Goal: Feedback & Contribution: Contribute content

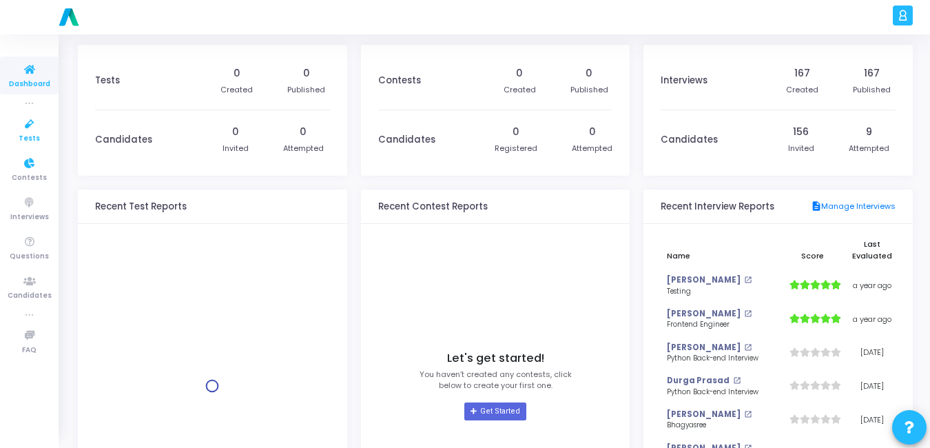
click at [23, 125] on icon at bounding box center [29, 124] width 29 height 17
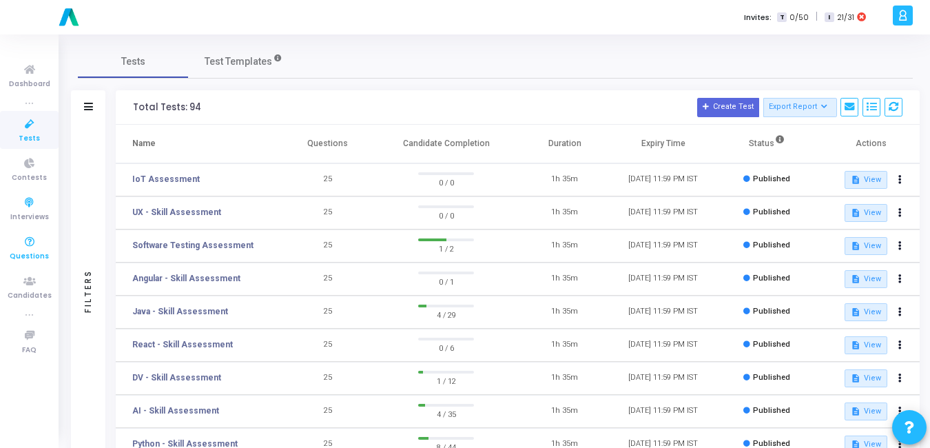
click at [27, 248] on icon at bounding box center [29, 242] width 29 height 17
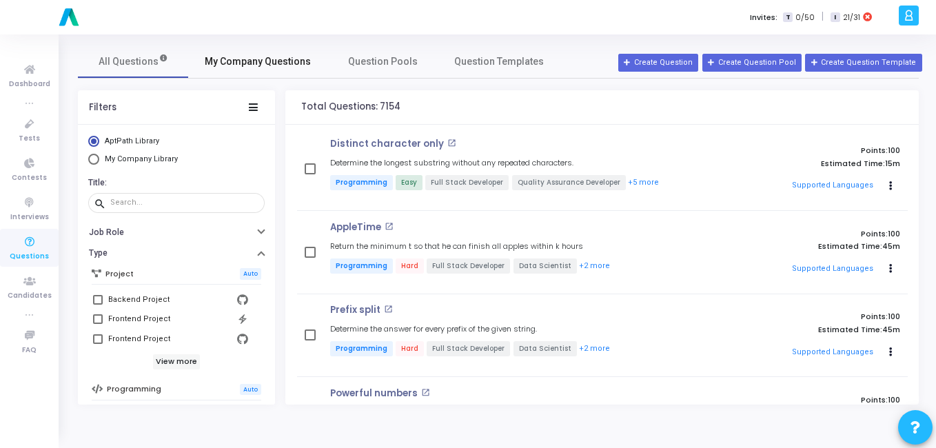
click at [309, 48] on link "My Company Questions" at bounding box center [257, 61] width 139 height 33
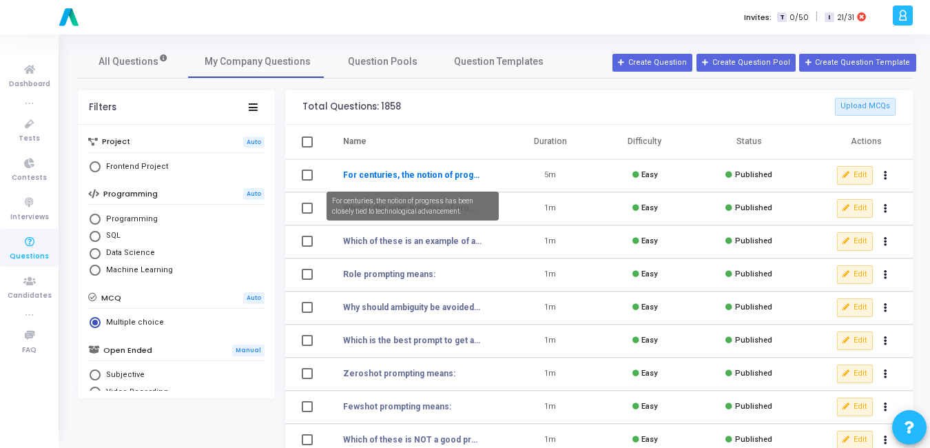
click at [404, 174] on link "For centuries, the notion of progress has been closely tied to technological ad…" at bounding box center [412, 175] width 139 height 12
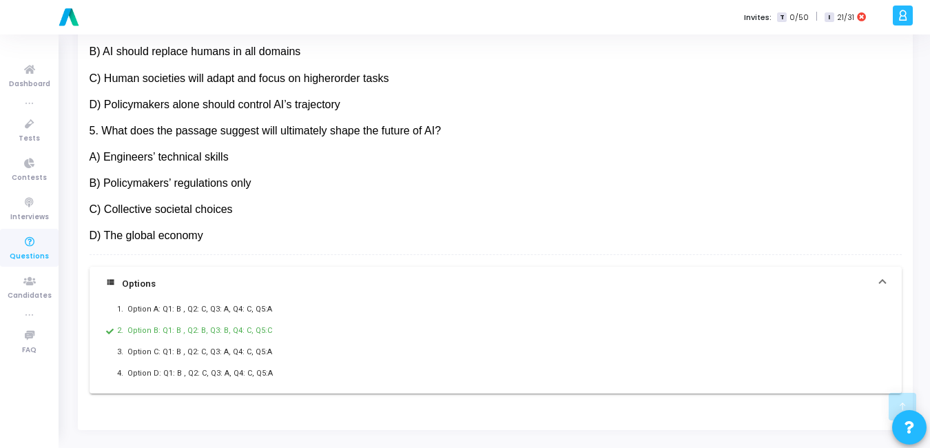
scroll to position [822, 0]
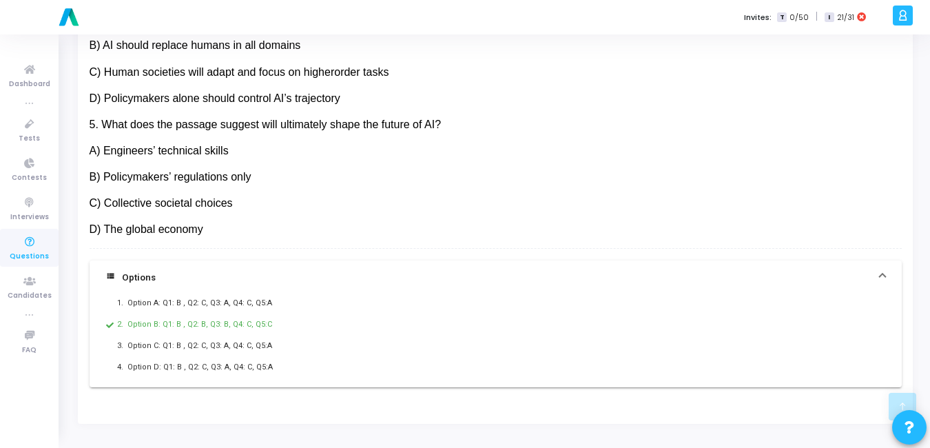
click at [21, 249] on icon at bounding box center [29, 242] width 29 height 17
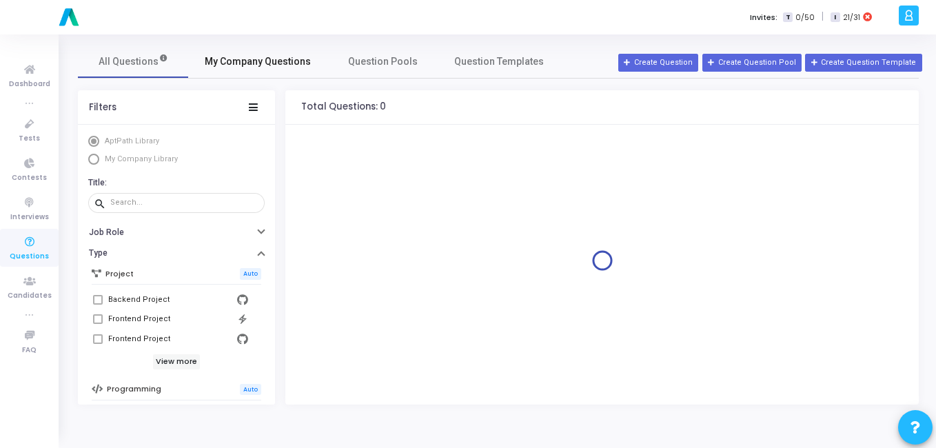
click at [272, 60] on span "My Company Questions" at bounding box center [258, 61] width 106 height 14
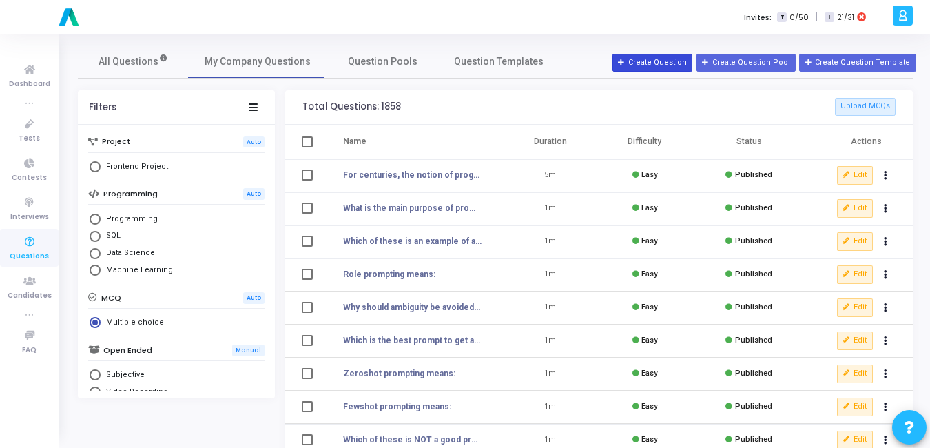
click at [657, 64] on button "Create Question" at bounding box center [653, 63] width 80 height 18
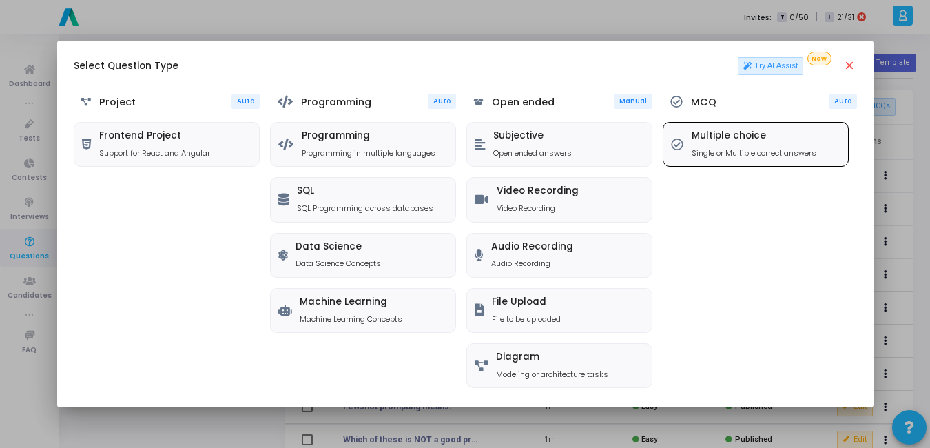
click at [749, 154] on p "Single or Multiple correct answers" at bounding box center [754, 153] width 125 height 12
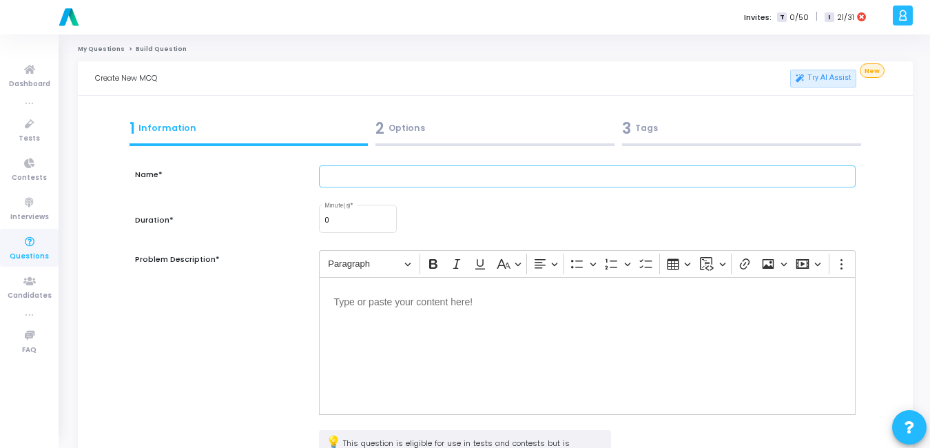
click at [351, 172] on input "text" at bounding box center [587, 176] width 537 height 23
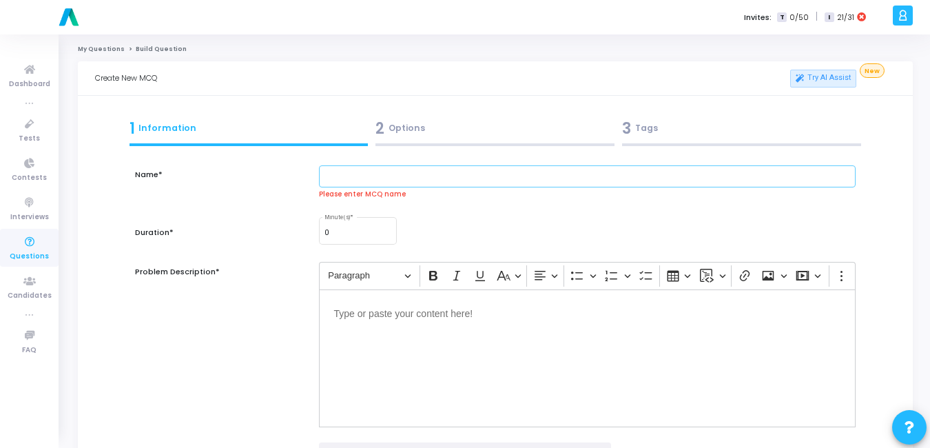
paste input "Climate Change and Society"
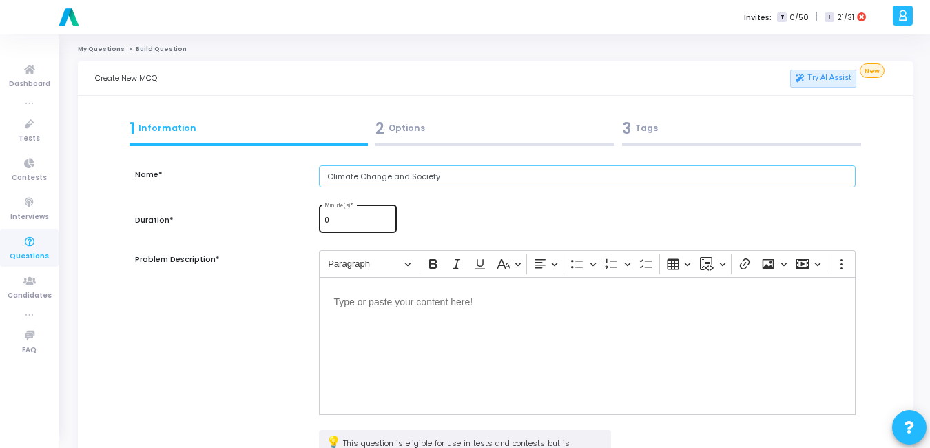
type input "Climate Change and Society"
click at [350, 221] on input "0" at bounding box center [358, 220] width 67 height 8
type input "5"
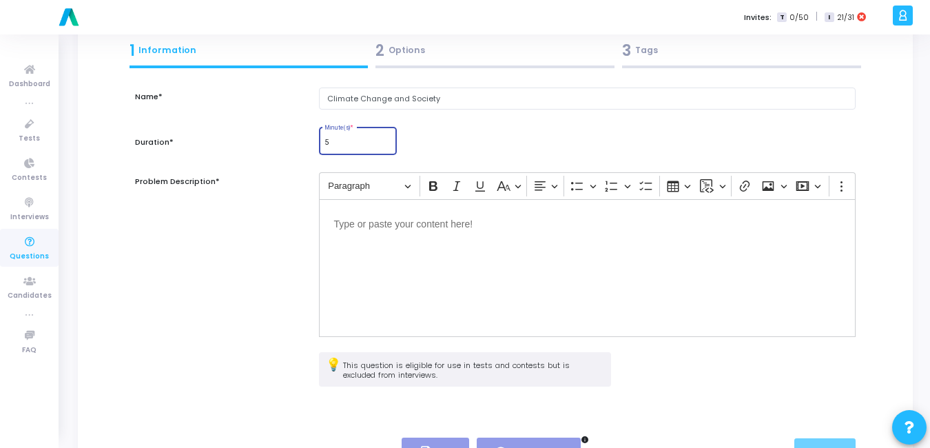
scroll to position [79, 0]
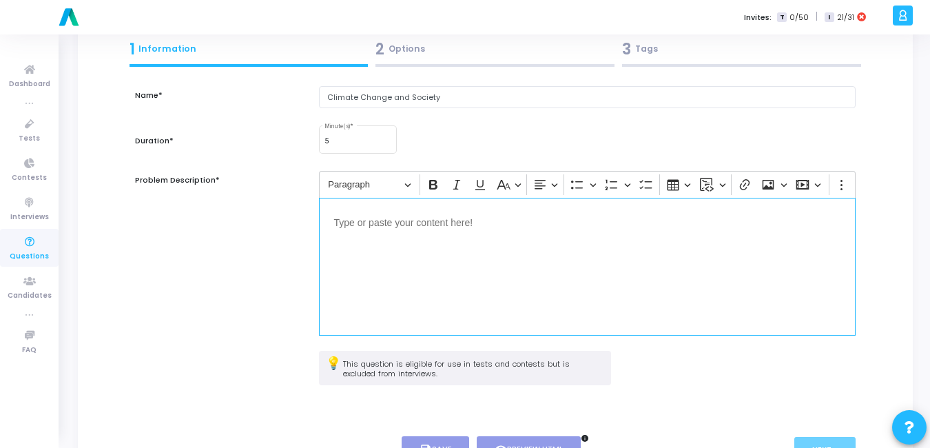
click at [402, 238] on div "Editor editing area: main" at bounding box center [587, 267] width 537 height 138
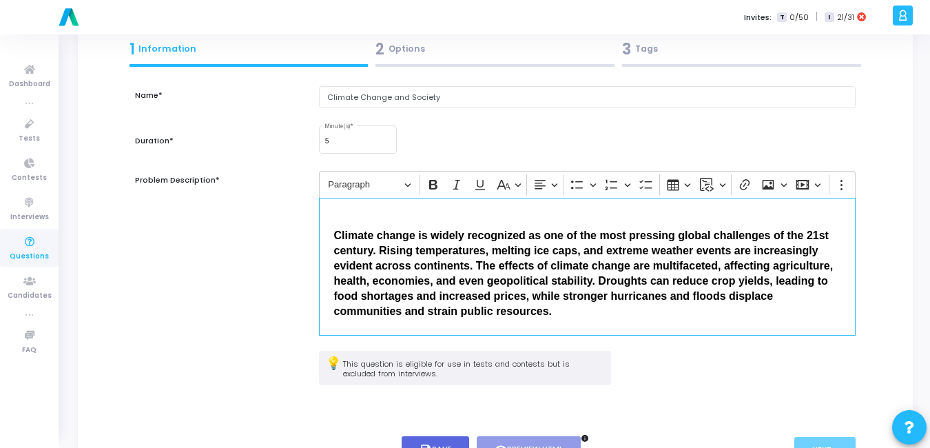
scroll to position [1349, 0]
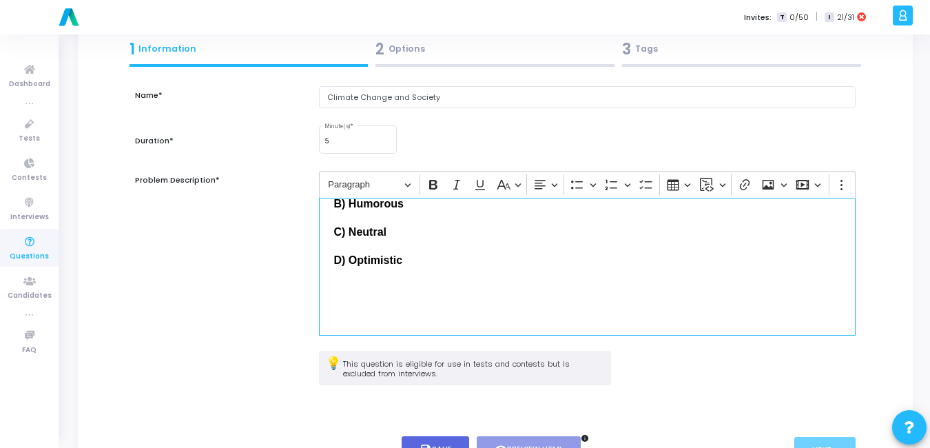
click at [451, 280] on div "Climate change is widely recognized as one of the most pressing global challeng…" at bounding box center [587, 267] width 537 height 138
click at [433, 187] on icon "Editor toolbar" at bounding box center [434, 185] width 14 height 14
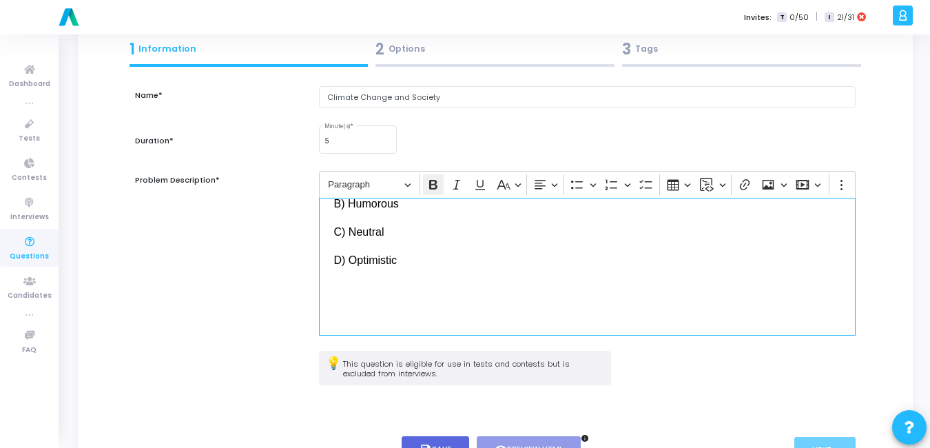
scroll to position [1318, 0]
click at [446, 240] on p "C) Neutral" at bounding box center [587, 231] width 506 height 17
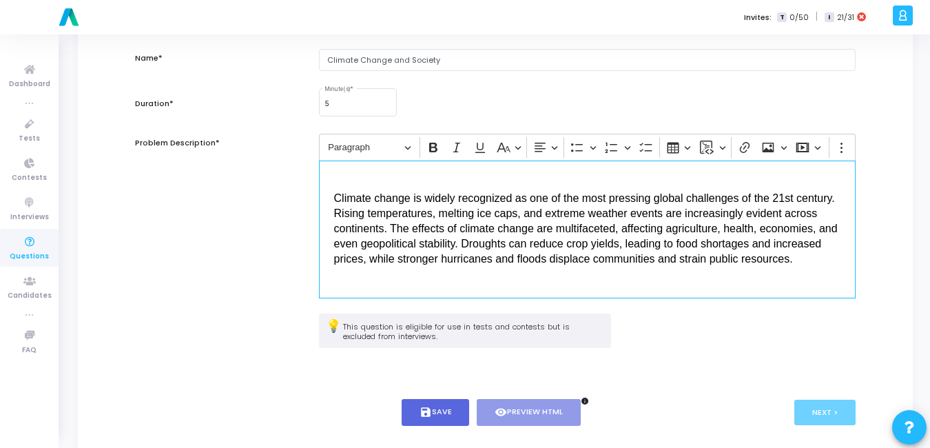
scroll to position [117, 0]
click at [334, 174] on div "Climate change is widely recognized as one of the most pressing global challeng…" at bounding box center [587, 229] width 537 height 138
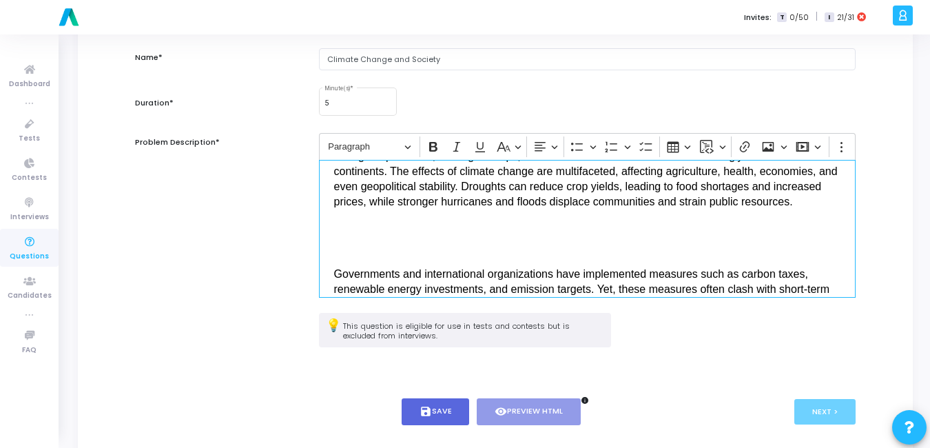
scroll to position [55, 0]
click at [361, 253] on p "Editor editing area: main" at bounding box center [587, 236] width 506 height 33
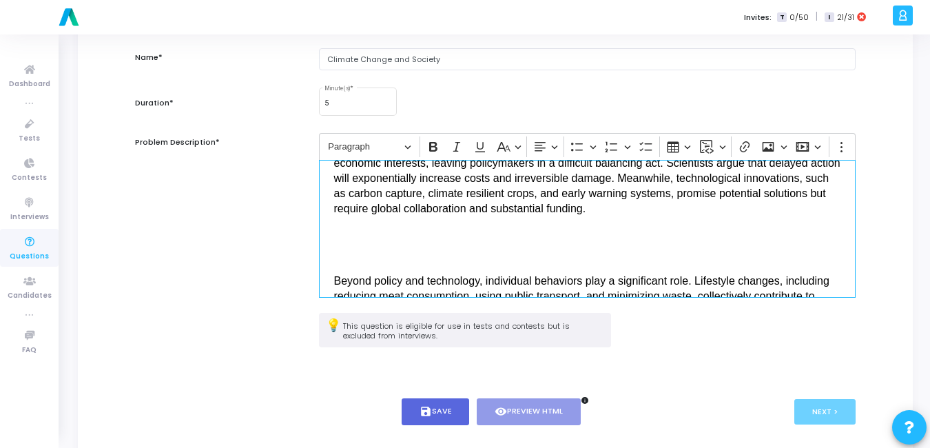
scroll to position [163, 0]
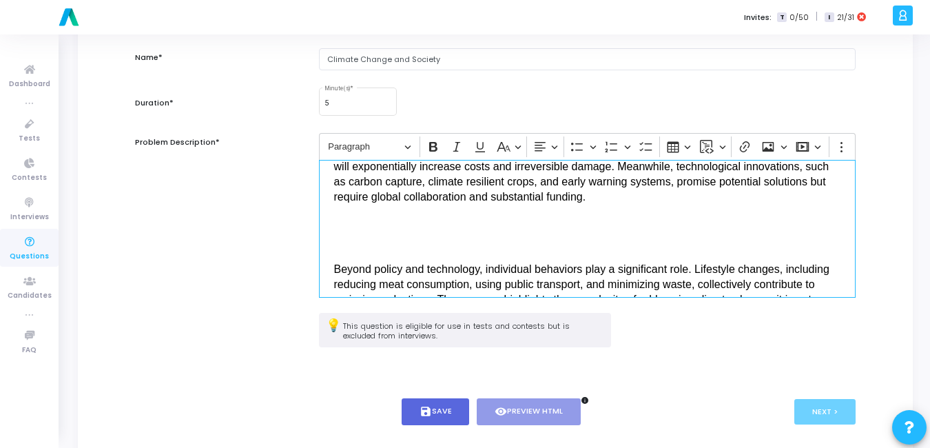
click at [361, 249] on p "Editor editing area: main" at bounding box center [587, 232] width 506 height 33
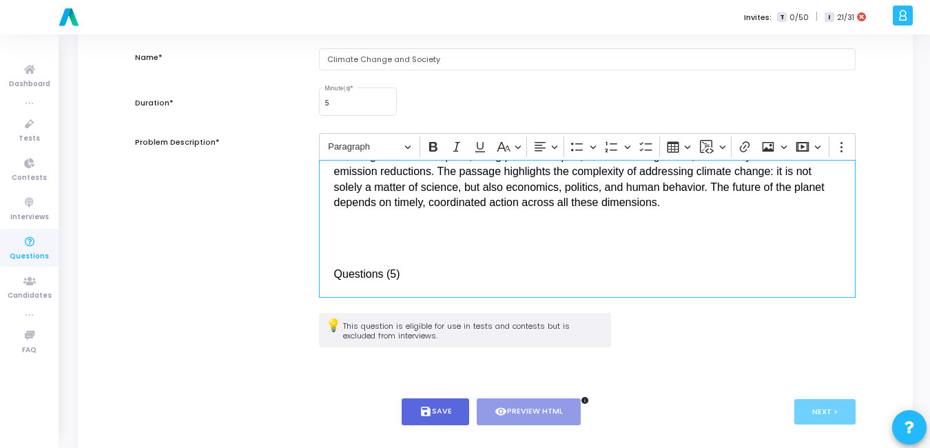
scroll to position [259, 0]
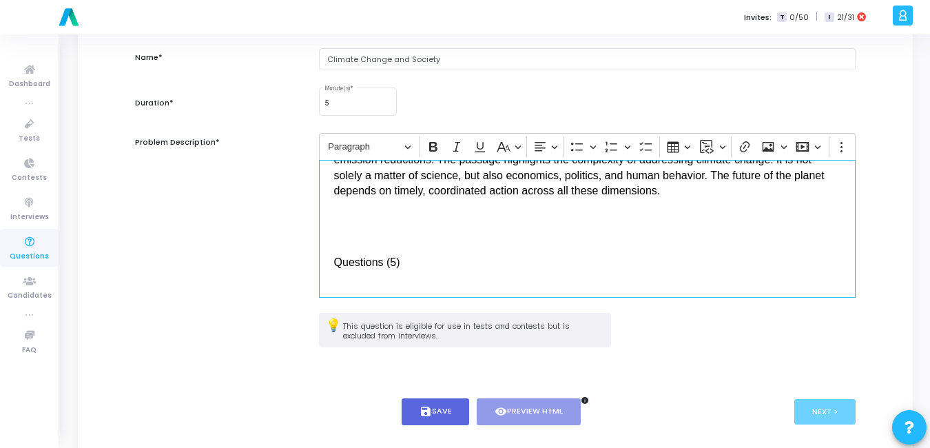
click at [361, 260] on div "Climate change is widely recognized as one of the most pressing global challeng…" at bounding box center [587, 229] width 537 height 138
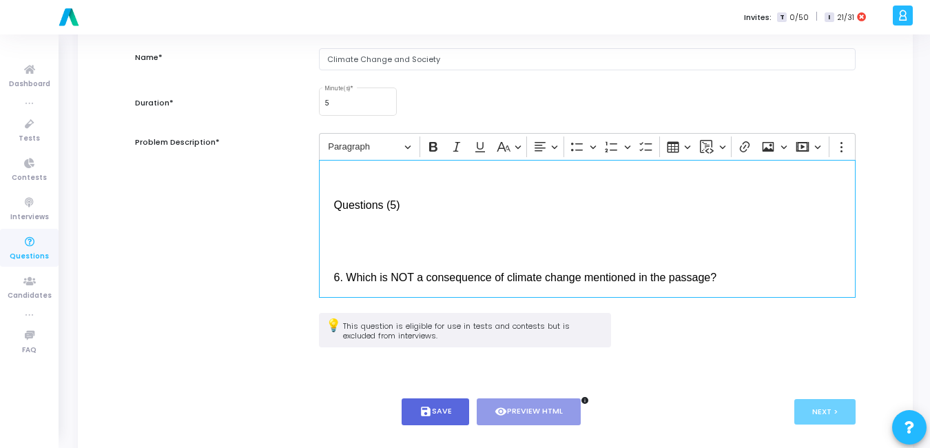
scroll to position [317, 0]
click at [400, 247] on p "Editor editing area: main" at bounding box center [587, 239] width 506 height 33
drag, startPoint x: 409, startPoint y: 223, endPoint x: 330, endPoint y: 215, distance: 79.6
click at [330, 215] on div "Climate change is widely recognized as one of the most pressing global challeng…" at bounding box center [587, 229] width 537 height 138
click at [361, 210] on span "Questions (5)" at bounding box center [367, 204] width 66 height 12
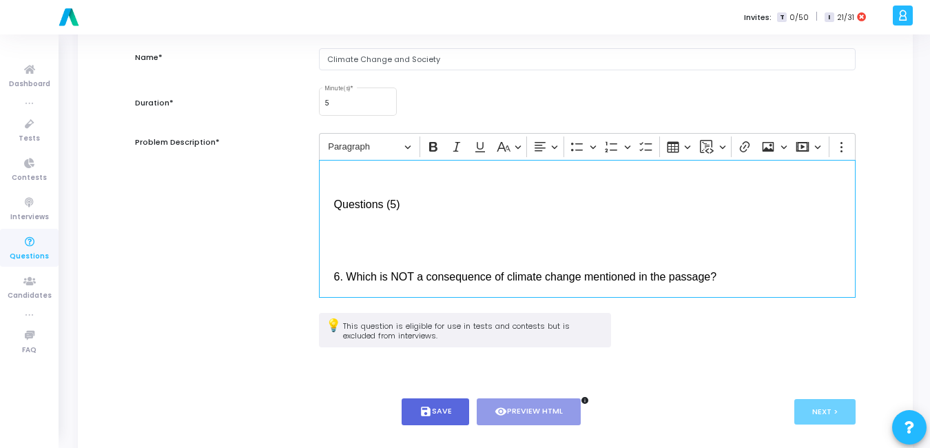
click at [356, 203] on div "Climate change is widely recognized as one of the most pressing global challeng…" at bounding box center [587, 229] width 537 height 138
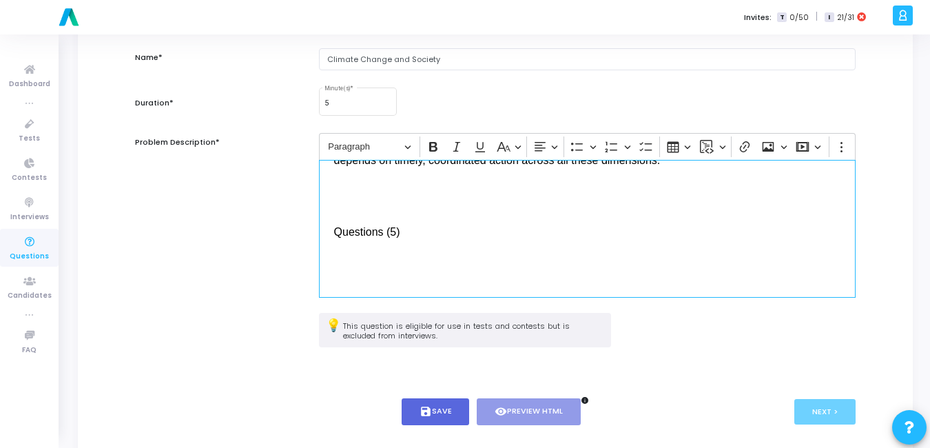
scroll to position [291, 0]
click at [342, 210] on p "Editor editing area: main" at bounding box center [587, 193] width 506 height 33
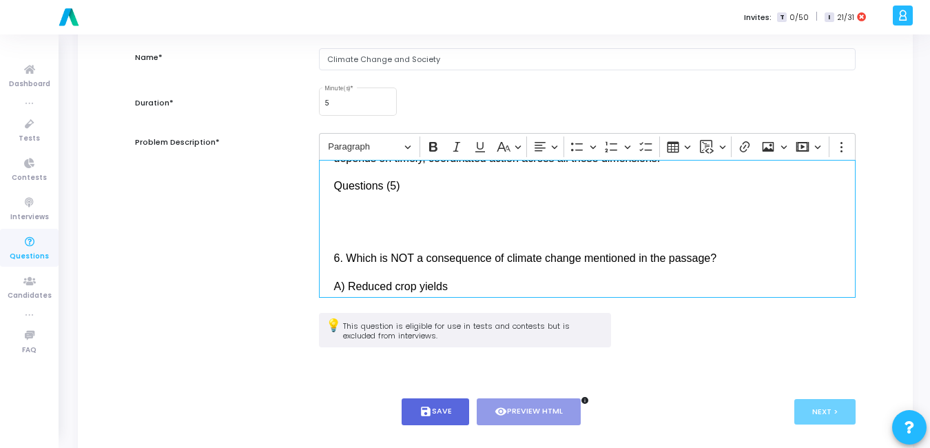
scroll to position [308, 0]
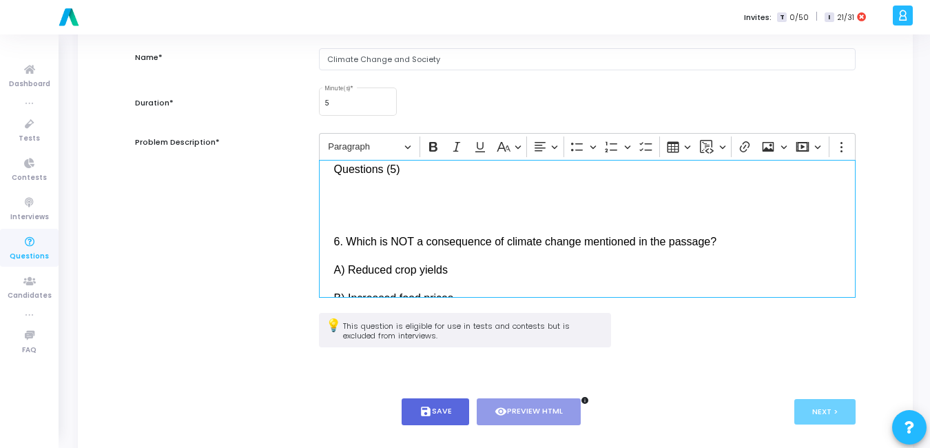
click at [340, 241] on div "Climate change is widely recognized as one of the most pressing global challeng…" at bounding box center [587, 229] width 537 height 138
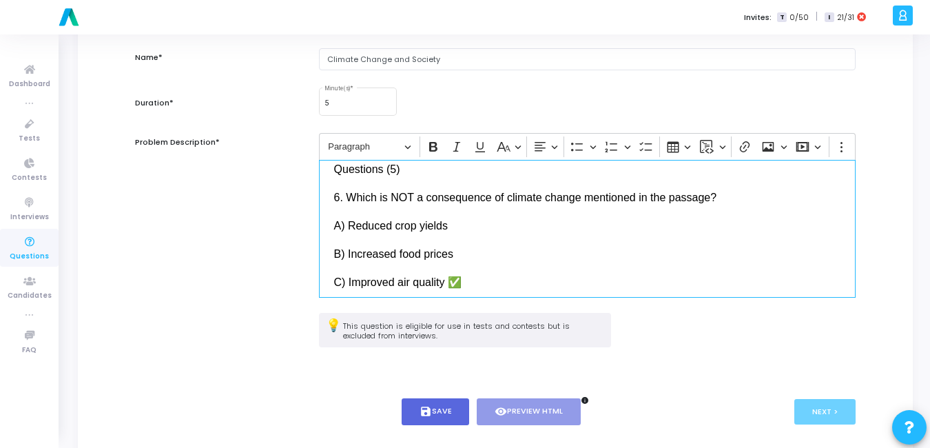
click at [338, 203] on span "6. Which is NOT a consequence of climate change mentioned in the passage?" at bounding box center [525, 198] width 383 height 12
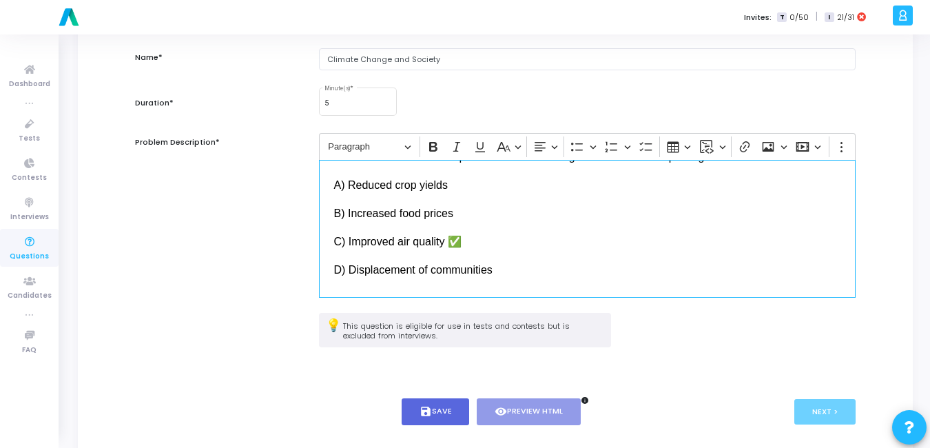
scroll to position [349, 0]
click at [480, 249] on p "C) Improved air quality ✅" at bounding box center [587, 240] width 506 height 17
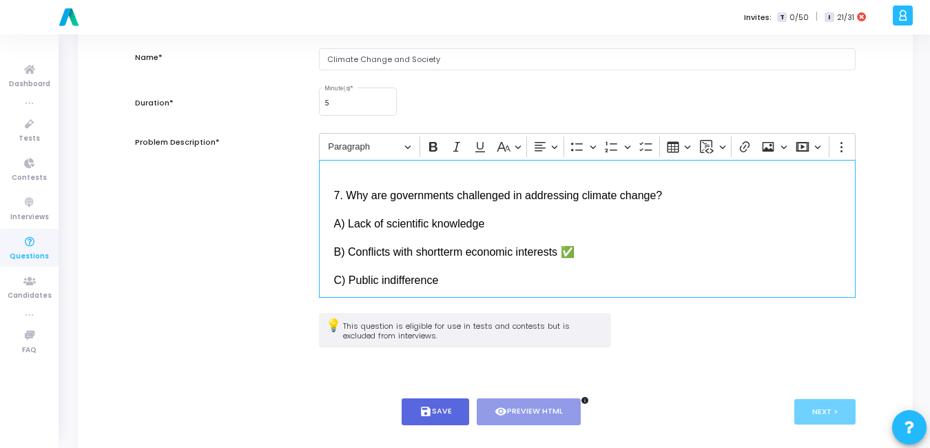
scroll to position [495, 0]
click at [338, 201] on span "7. Why are governments challenged in addressing climate change?" at bounding box center [498, 195] width 329 height 12
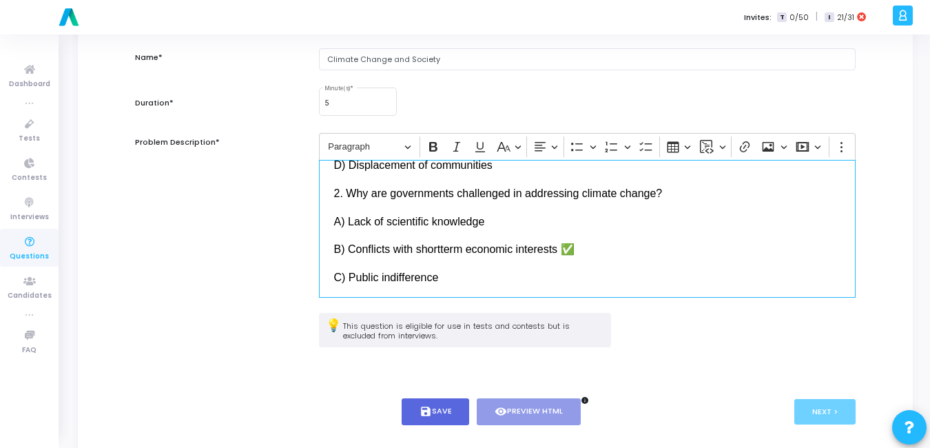
scroll to position [498, 0]
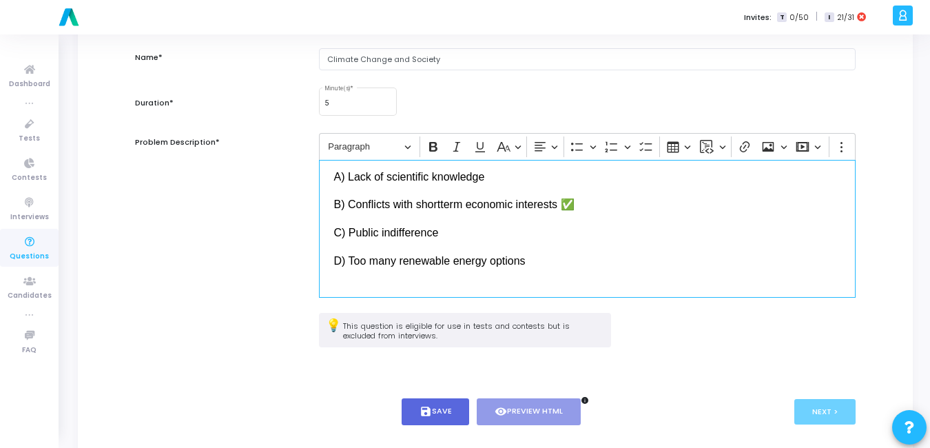
click at [601, 213] on p "B) Conflicts with shortterm economic interests ✅" at bounding box center [587, 204] width 506 height 17
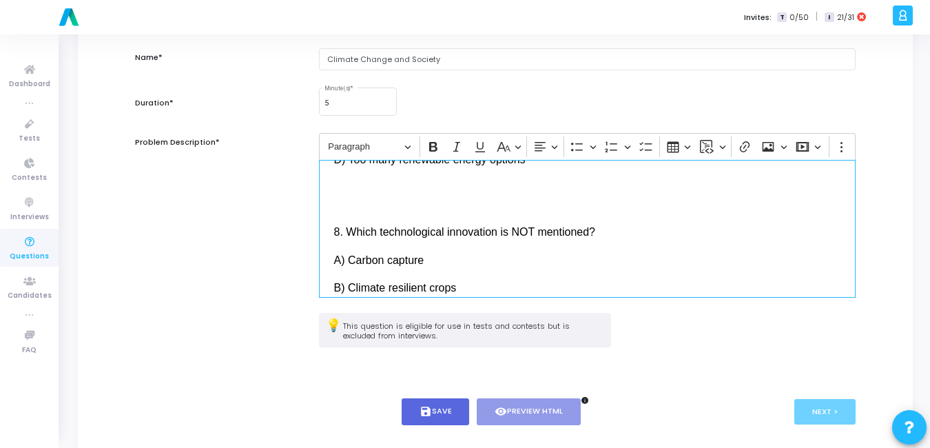
scroll to position [600, 0]
click at [369, 233] on div "Climate change is widely recognized as one of the most pressing global challeng…" at bounding box center [587, 229] width 537 height 138
click at [355, 211] on p "Editor editing area: main" at bounding box center [587, 194] width 506 height 33
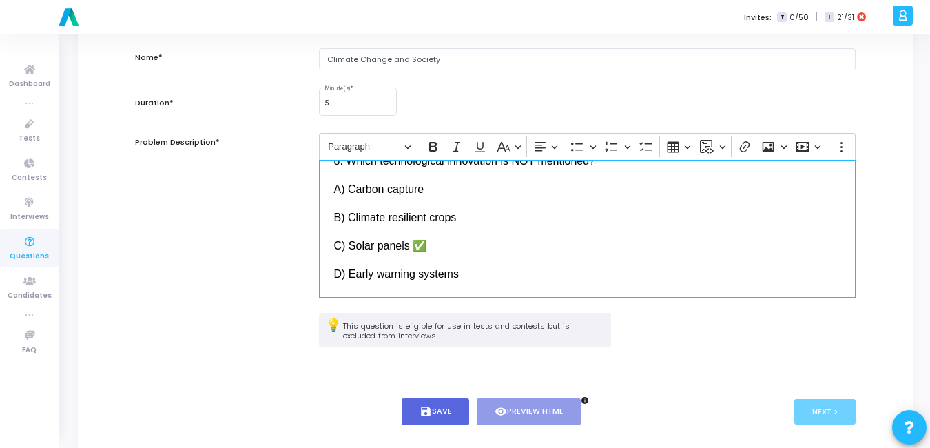
scroll to position [628, 0]
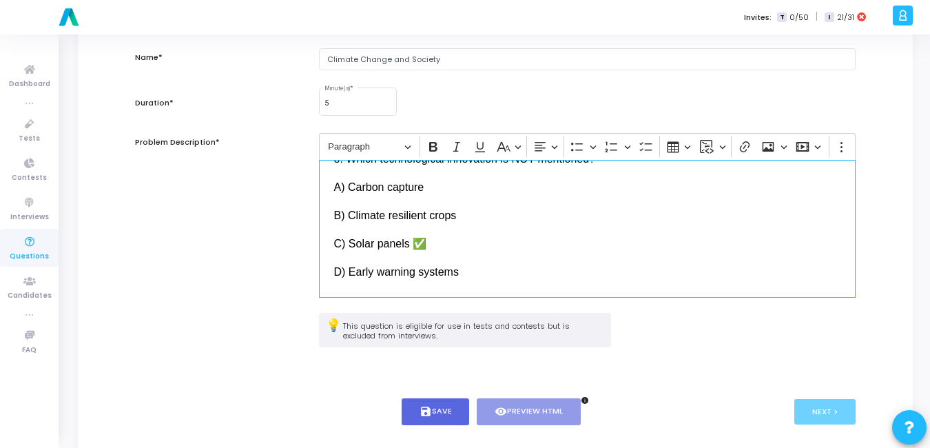
click at [438, 252] on p "C) Solar panels ✅" at bounding box center [587, 242] width 506 height 17
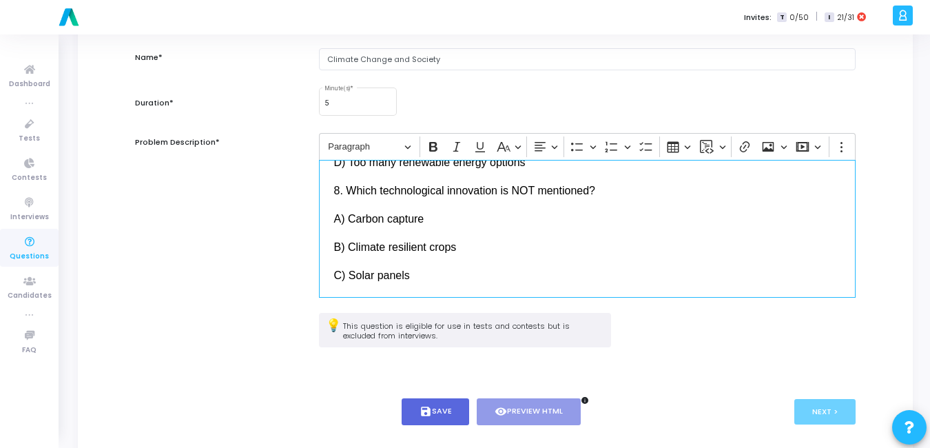
click at [338, 196] on span "8. Which technological innovation is NOT mentioned?" at bounding box center [464, 191] width 261 height 12
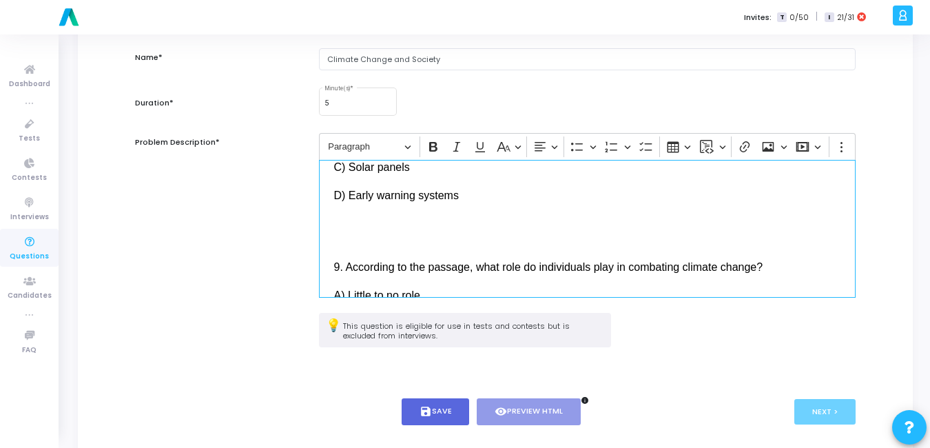
scroll to position [706, 0]
click at [341, 246] on p "Editor editing area: main" at bounding box center [587, 229] width 506 height 33
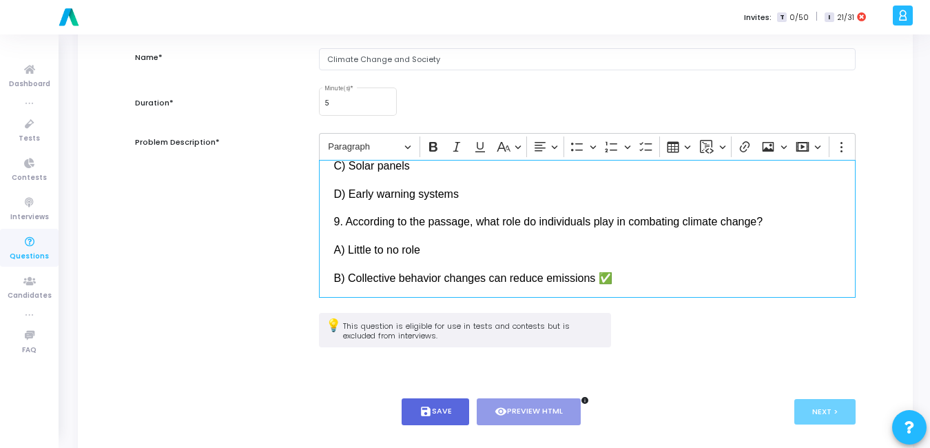
click at [339, 227] on span "9. According to the passage, what role do individuals play in combating climate…" at bounding box center [548, 222] width 429 height 12
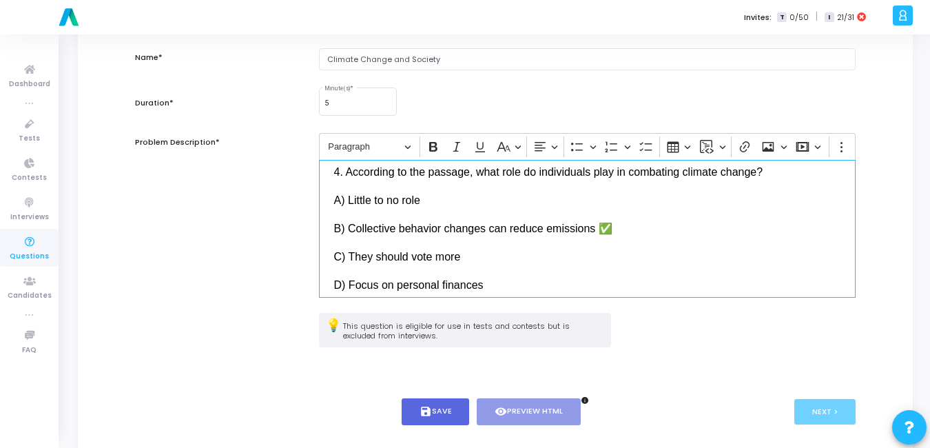
scroll to position [757, 0]
click at [640, 236] on p "B) Collective behavior changes can reduce emissions ✅" at bounding box center [587, 226] width 506 height 17
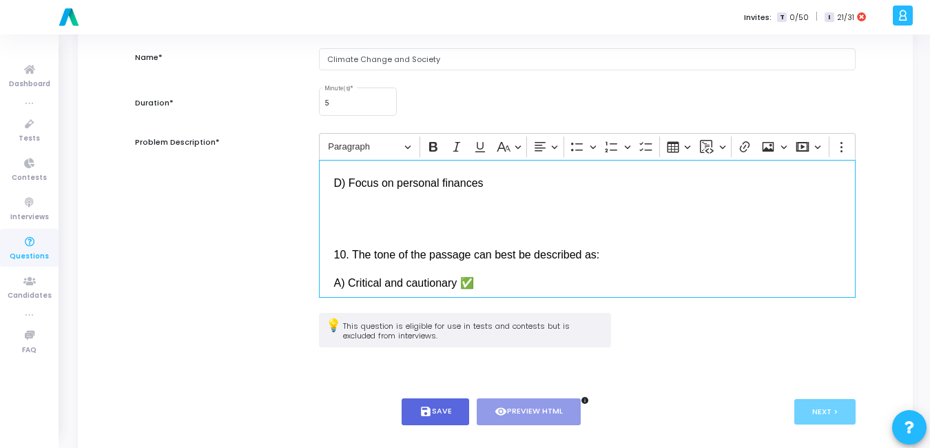
scroll to position [859, 0]
click at [354, 234] on p "Editor editing area: main" at bounding box center [587, 217] width 506 height 33
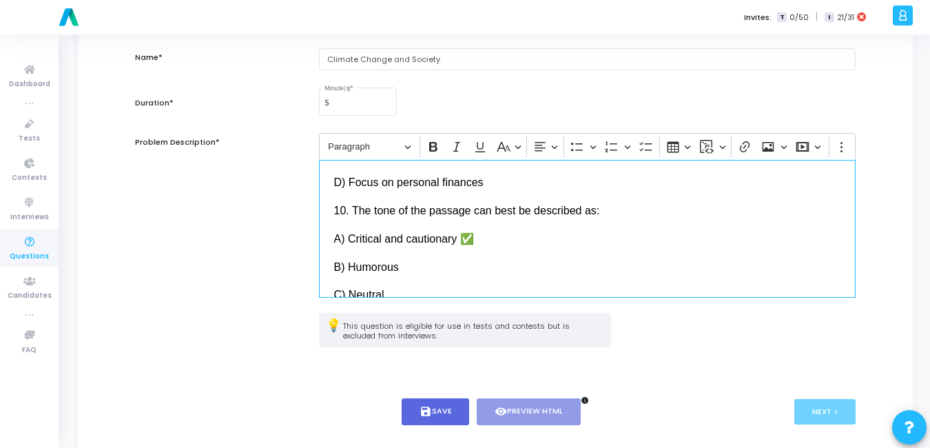
click at [342, 216] on span "10. The tone of the passage can best be described as:" at bounding box center [467, 211] width 266 height 12
click at [529, 247] on p "A) Critical and cautionary ✅" at bounding box center [587, 237] width 506 height 17
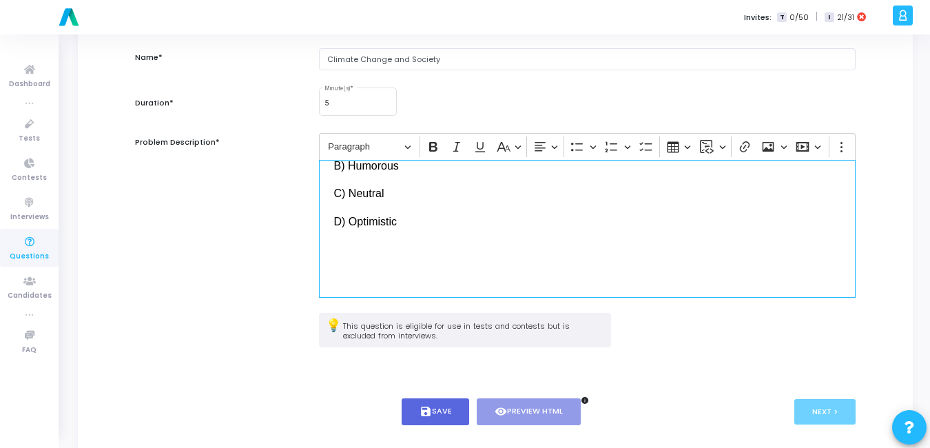
click at [374, 283] on div "Climate change is widely recognized as one of the most pressing global challeng…" at bounding box center [587, 229] width 537 height 138
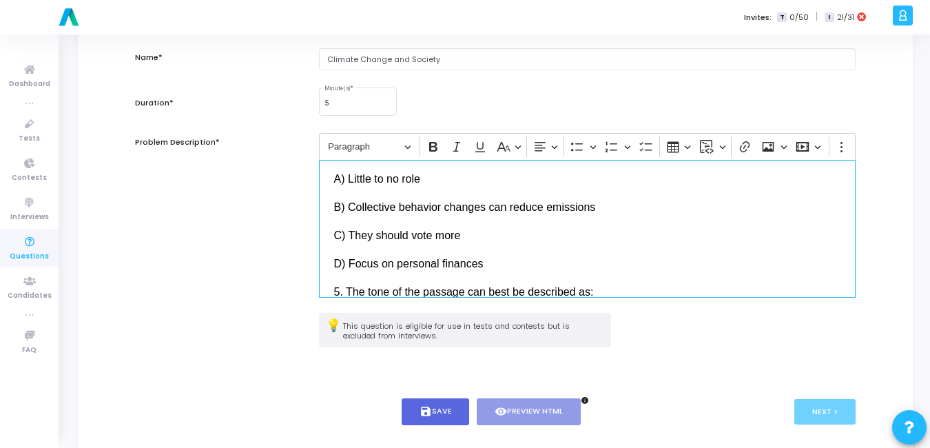
scroll to position [156, 0]
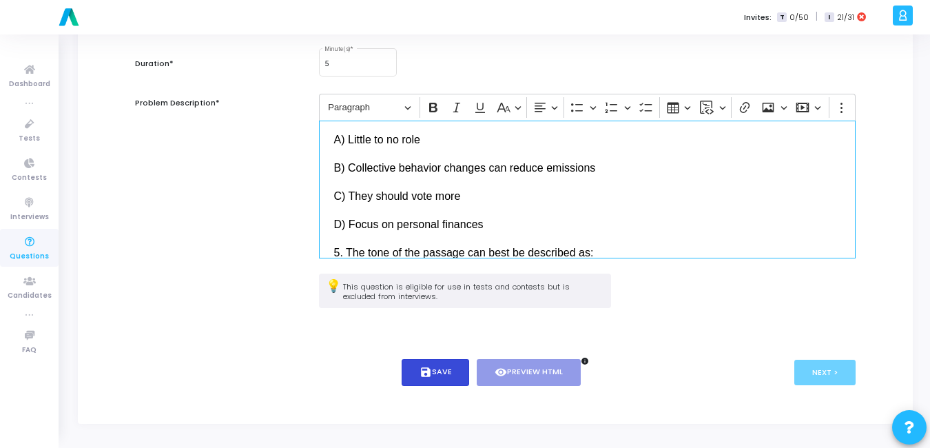
click at [446, 371] on button "save Save" at bounding box center [436, 372] width 68 height 27
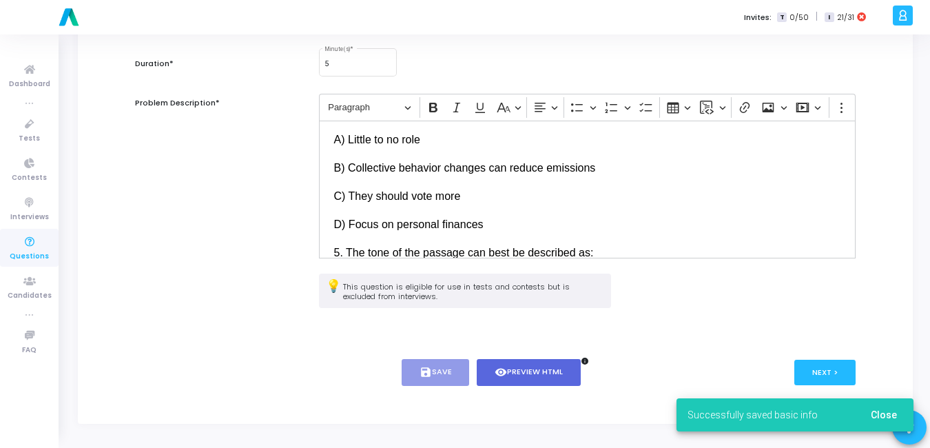
click at [880, 413] on span "Close" at bounding box center [884, 414] width 26 height 11
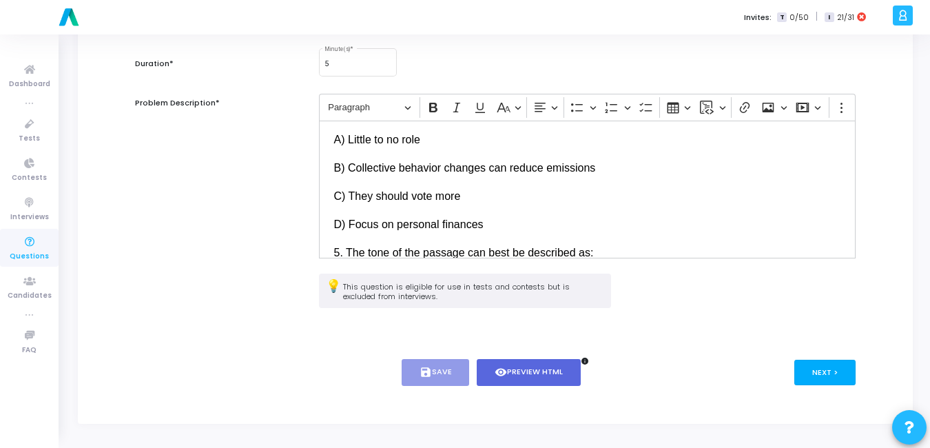
click at [836, 375] on button "Next >" at bounding box center [825, 372] width 61 height 25
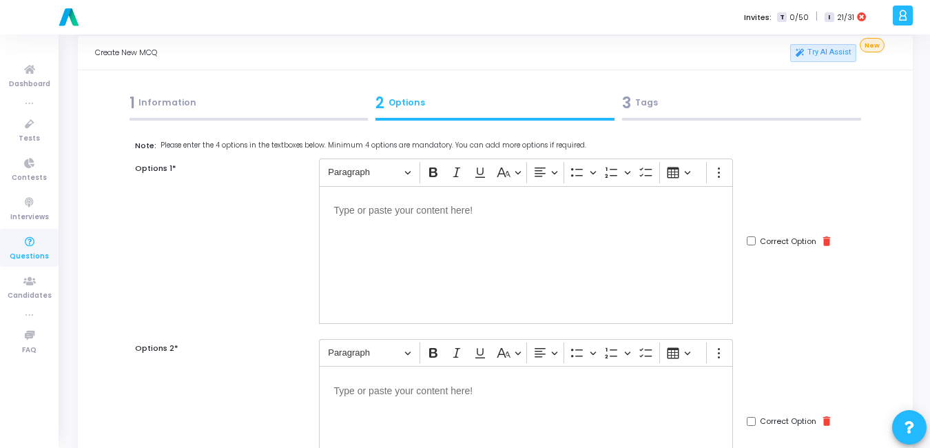
scroll to position [0, 0]
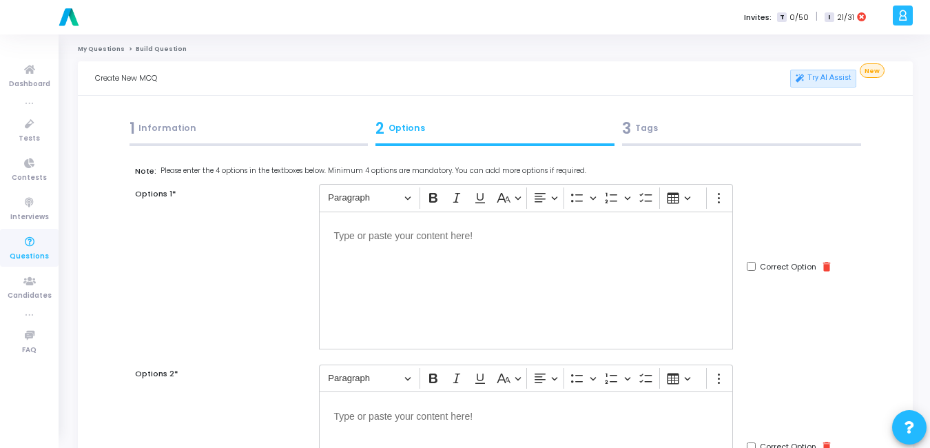
click at [390, 251] on div "Editor editing area: main" at bounding box center [526, 281] width 415 height 138
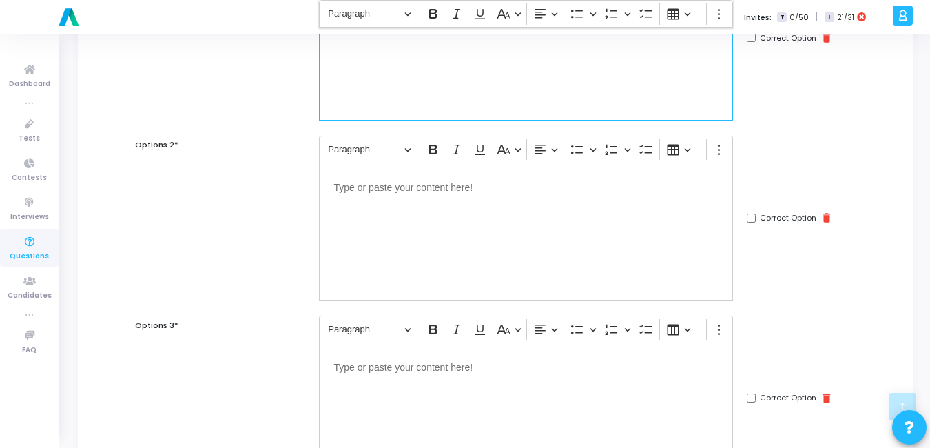
scroll to position [229, 0]
click at [403, 228] on div "Editor editing area: main" at bounding box center [526, 231] width 415 height 138
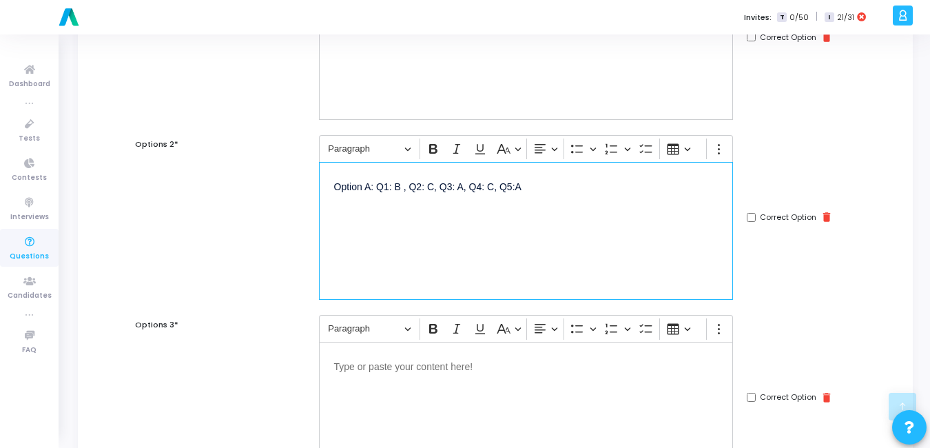
click at [433, 185] on p "Option A: Q1: B , Q2: C, Q3: A, Q4: C, Q5:A" at bounding box center [526, 193] width 385 height 33
click at [493, 189] on p "Option A: Q1: B , Q2: A, Q3: A, Q4: C, Q5:A" at bounding box center [526, 193] width 385 height 33
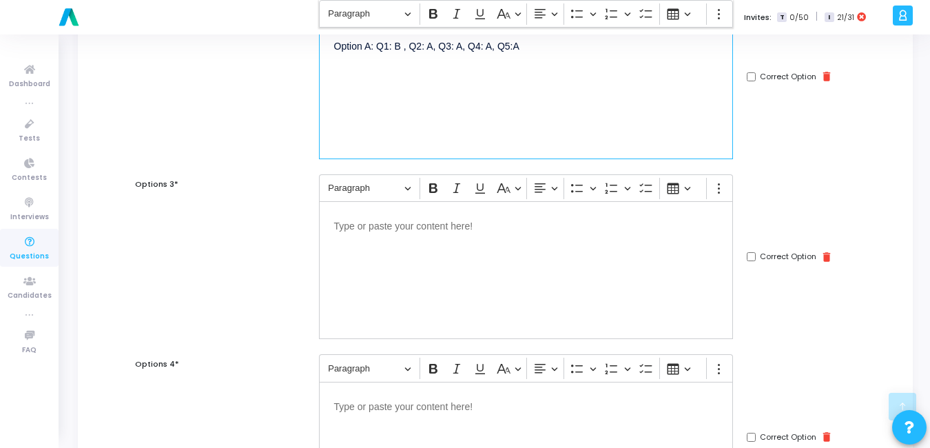
scroll to position [371, 0]
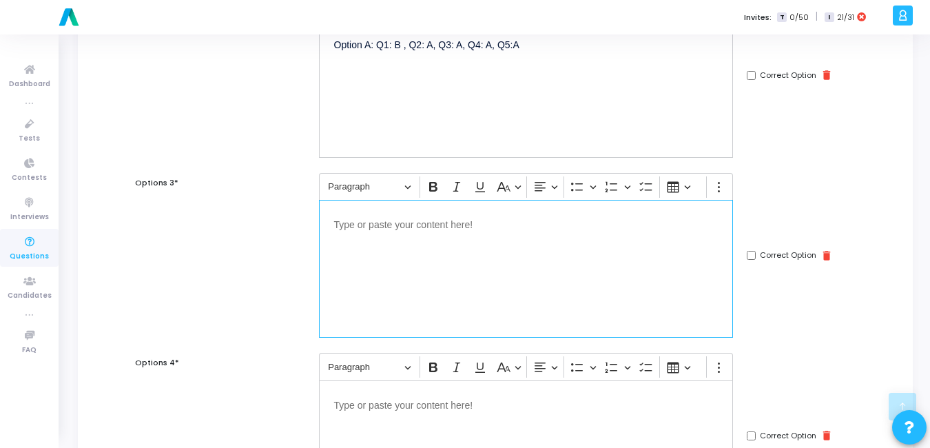
click at [398, 236] on div "Editor editing area: main" at bounding box center [526, 269] width 415 height 138
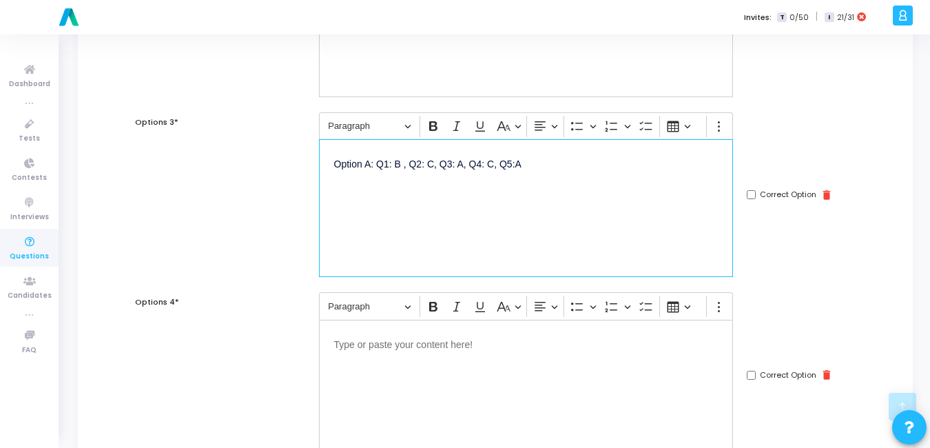
scroll to position [433, 0]
click at [460, 163] on p "Option A: Q1: C , Q2: B, Q3: A, Q4: C, Q5:A" at bounding box center [526, 170] width 385 height 33
click at [752, 192] on input "Correct Option" at bounding box center [751, 193] width 9 height 9
checkbox input "true"
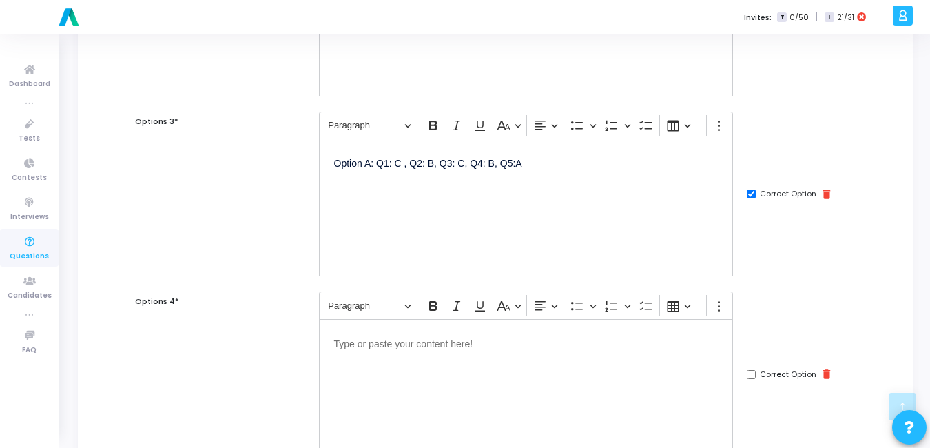
click at [435, 347] on p "Editor editing area: main" at bounding box center [526, 342] width 385 height 17
click at [431, 347] on p "Option A: Q1: D , Q2: C, Q3: A, Q4: C, Q5:D" at bounding box center [526, 350] width 385 height 33
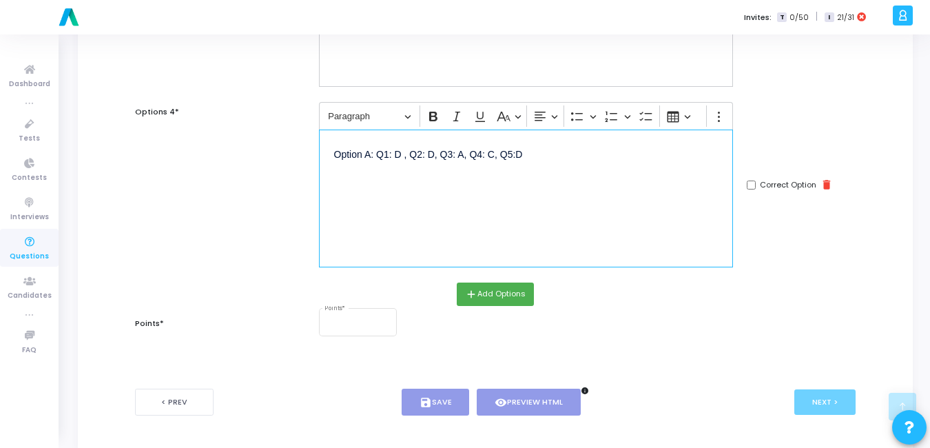
scroll to position [652, 0]
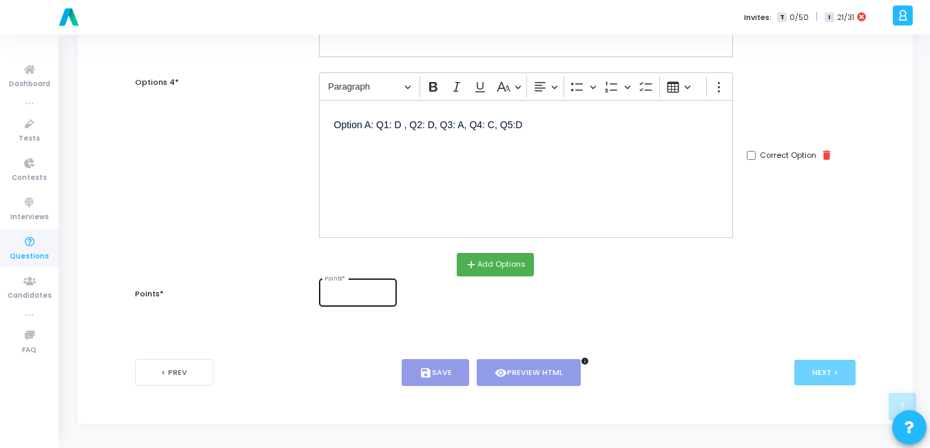
click at [352, 287] on div "Points *" at bounding box center [358, 291] width 67 height 30
type input "5"
click at [418, 370] on button "save Save" at bounding box center [436, 372] width 68 height 27
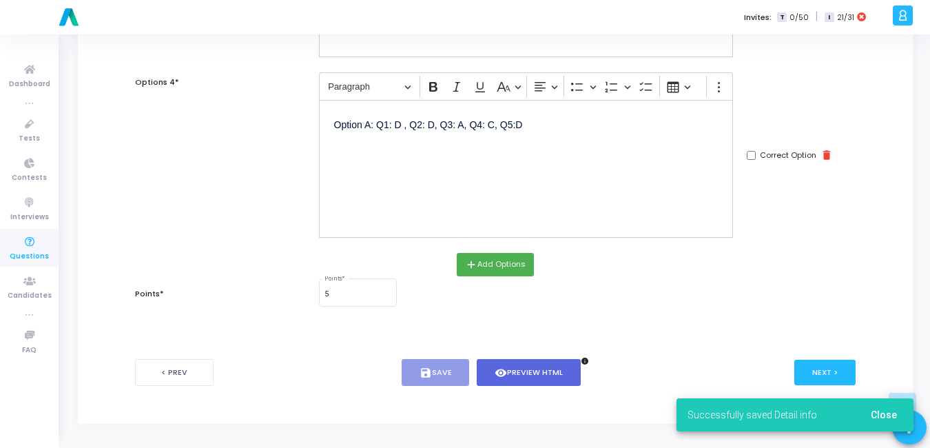
click at [894, 415] on span "Close" at bounding box center [884, 414] width 26 height 11
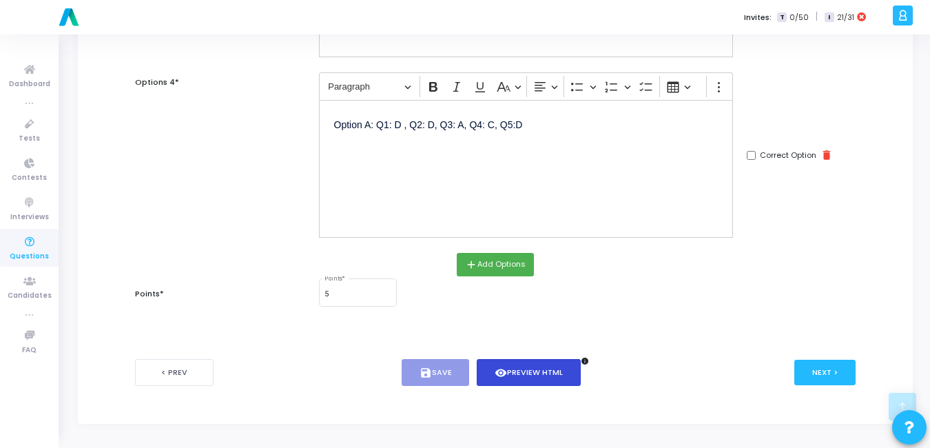
click at [529, 369] on button "visibility Preview HTML" at bounding box center [529, 372] width 104 height 27
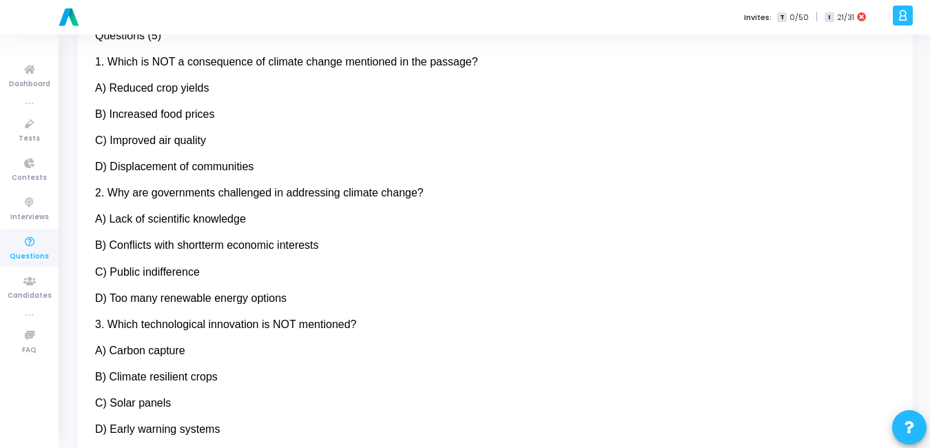
scroll to position [0, 0]
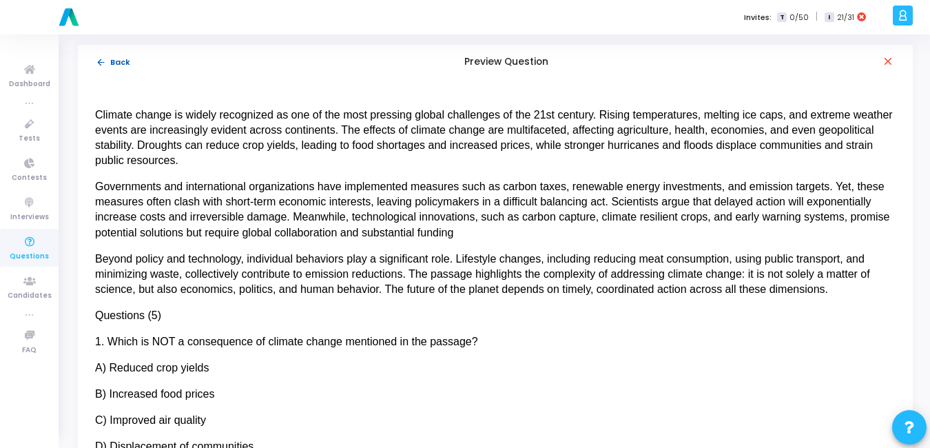
click at [103, 63] on mat-icon "arrow_back" at bounding box center [101, 62] width 10 height 10
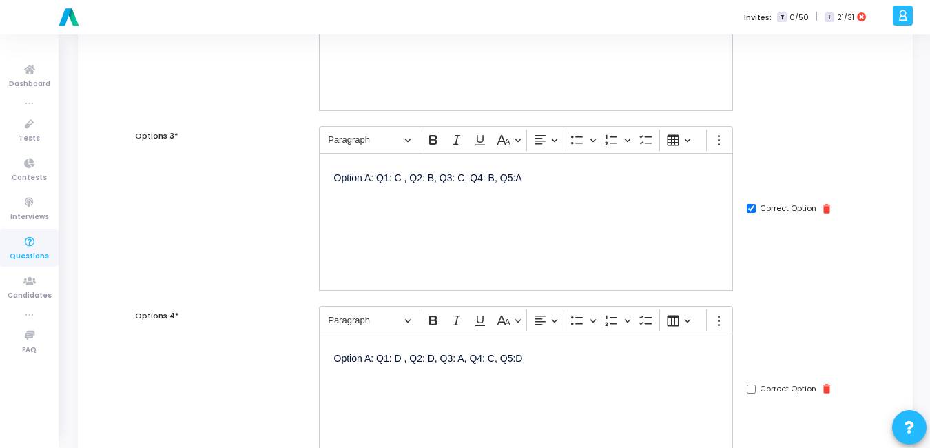
scroll to position [652, 0]
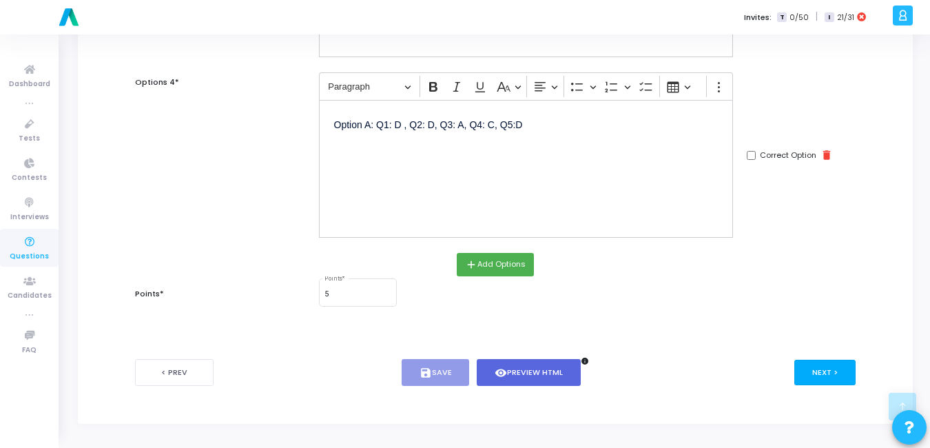
click at [834, 365] on button "Next >" at bounding box center [825, 372] width 61 height 25
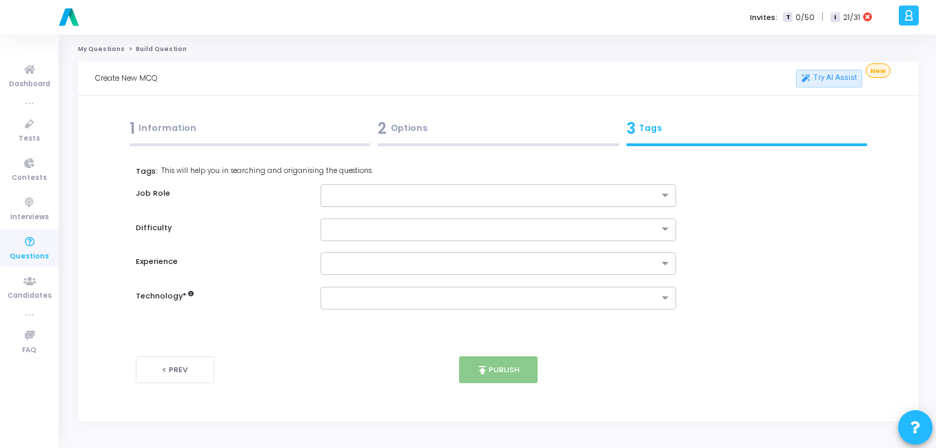
click at [409, 192] on input "text" at bounding box center [493, 196] width 331 height 12
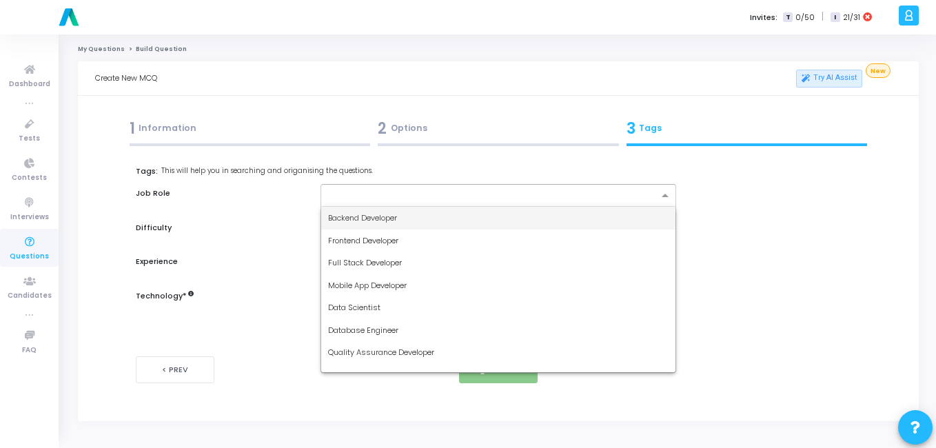
click at [359, 215] on span "Backend Developer" at bounding box center [362, 217] width 69 height 11
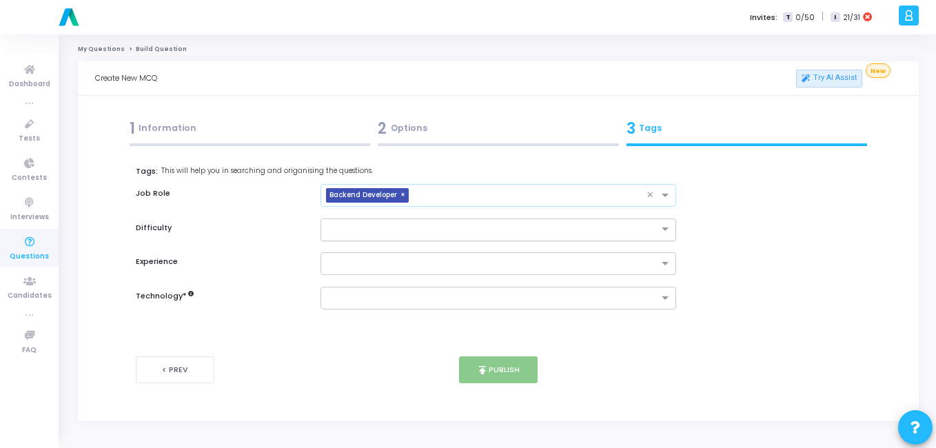
click at [359, 225] on input "text" at bounding box center [485, 229] width 314 height 12
click at [337, 254] on span "Easy" at bounding box center [337, 252] width 18 height 11
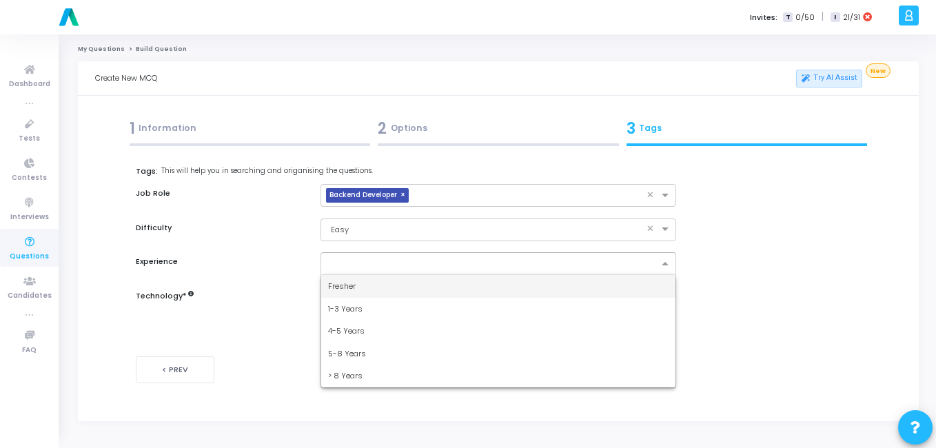
click at [337, 260] on input "text" at bounding box center [493, 264] width 331 height 12
click at [333, 285] on span "Fresher" at bounding box center [342, 285] width 28 height 11
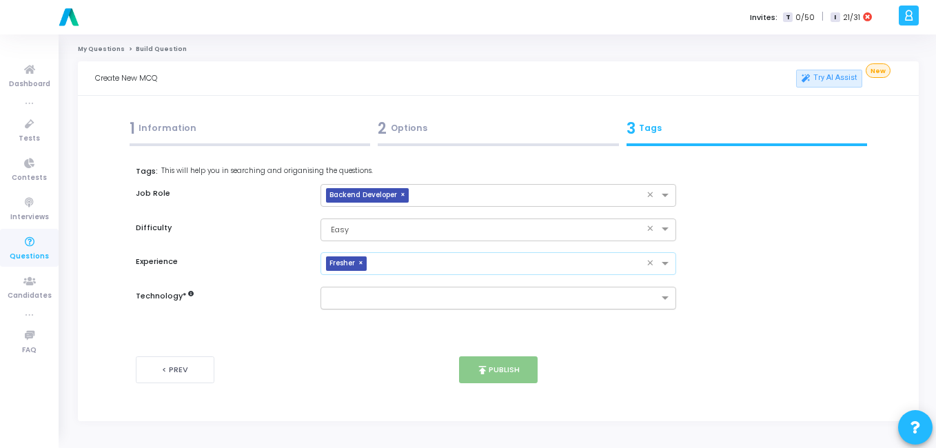
click at [342, 300] on input "text" at bounding box center [493, 299] width 331 height 12
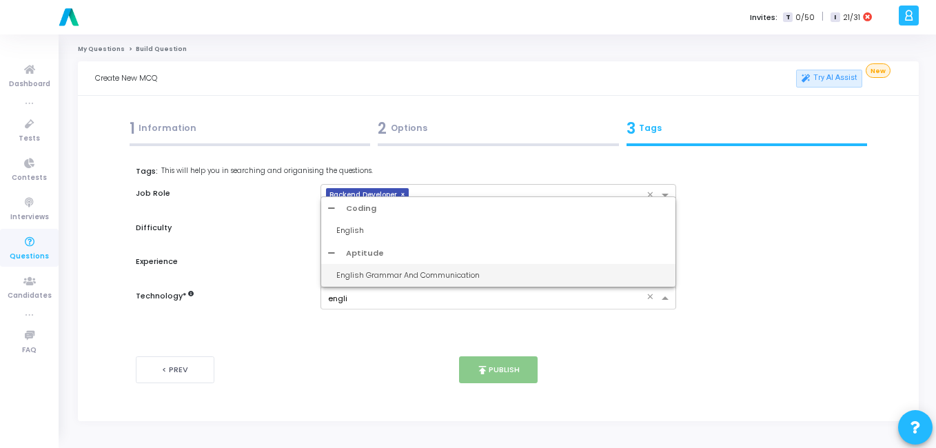
type input "englis"
click at [376, 280] on div "English Grammar And Communication" at bounding box center [502, 275] width 333 height 12
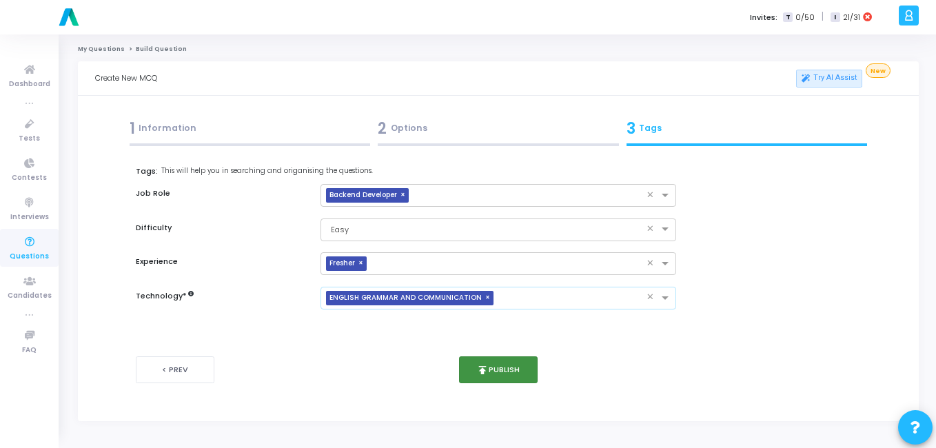
click at [504, 368] on button "publish Publish" at bounding box center [498, 369] width 79 height 27
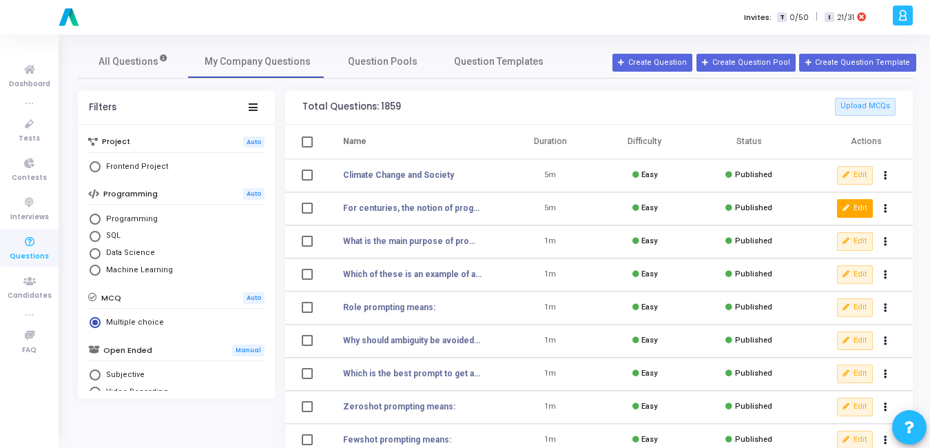
click at [850, 213] on button "Edit" at bounding box center [855, 208] width 36 height 18
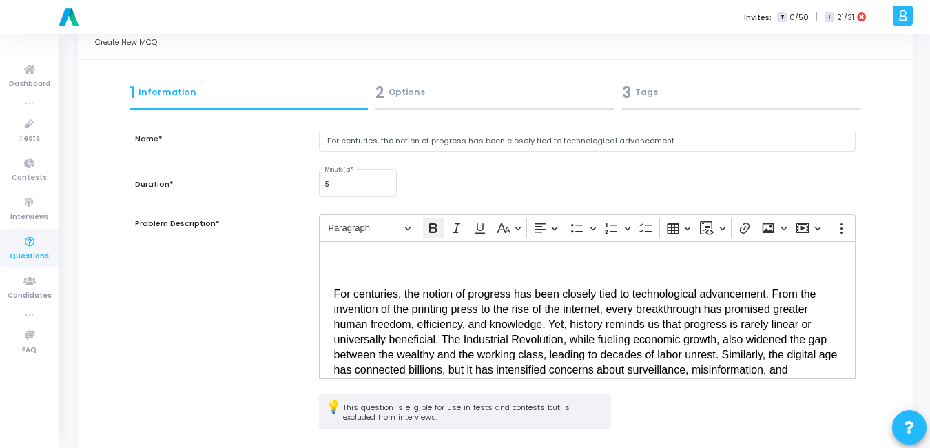
scroll to position [23, 0]
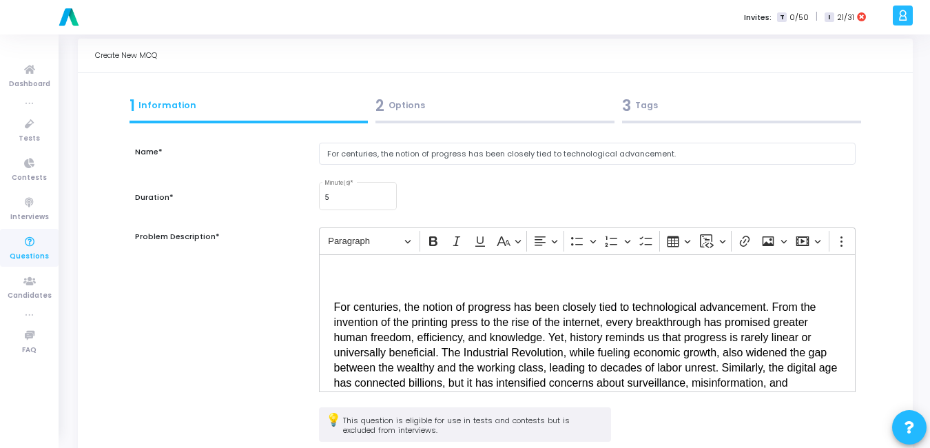
click at [413, 94] on div "2 Options" at bounding box center [495, 105] width 239 height 23
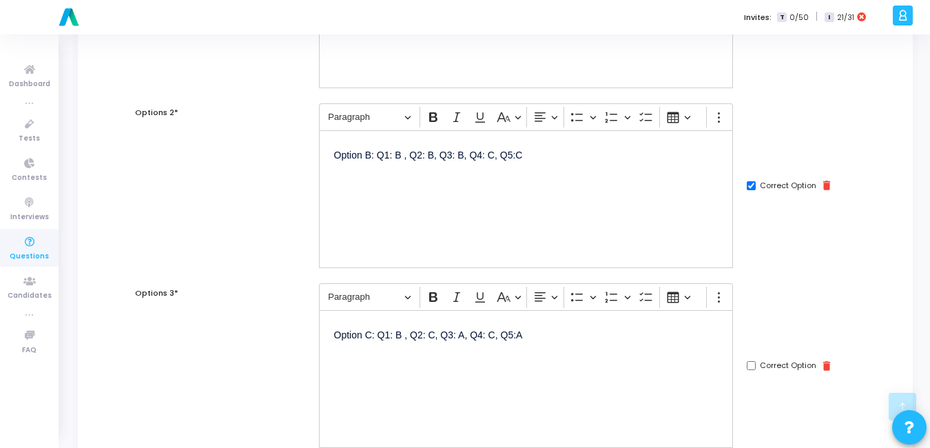
scroll to position [262, 0]
click at [369, 152] on p "Option B: Q1: B , Q2: B, Q3: B, Q4: C, Q5:C" at bounding box center [526, 153] width 385 height 17
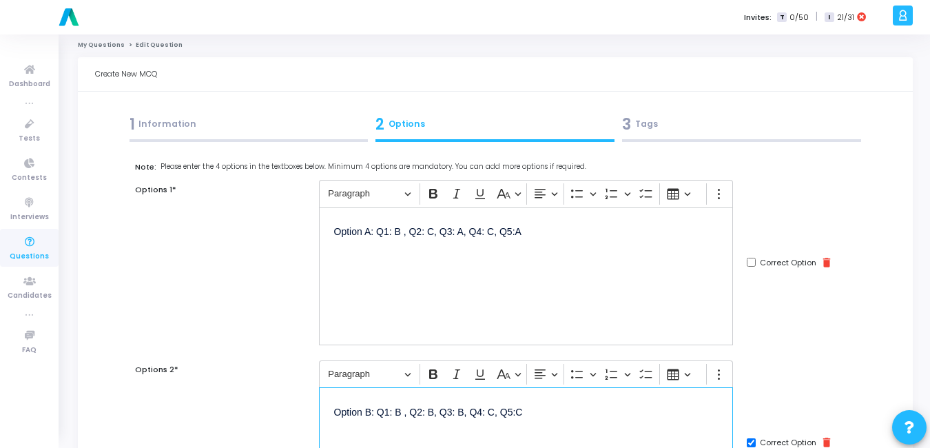
scroll to position [0, 0]
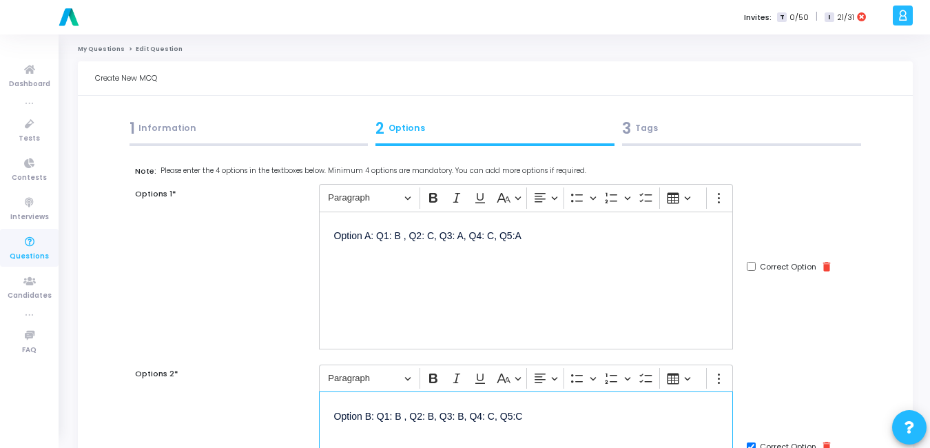
click at [652, 125] on div "3 Tags" at bounding box center [741, 128] width 239 height 23
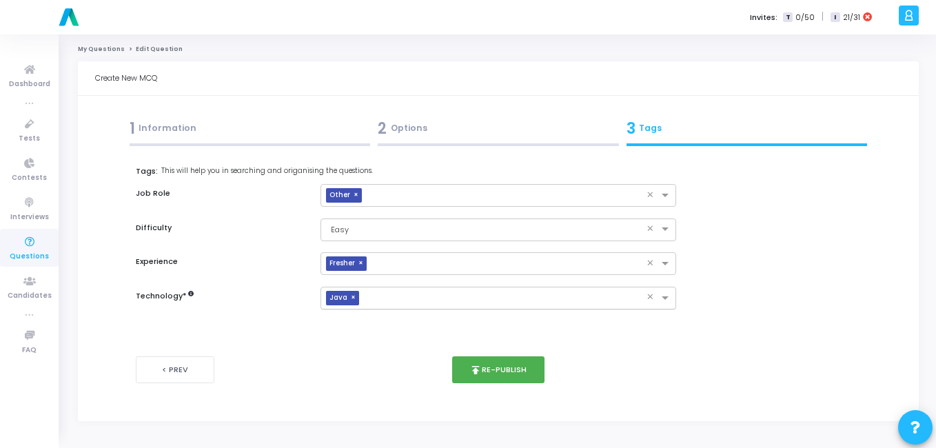
click at [355, 298] on span "×" at bounding box center [355, 298] width 8 height 14
click at [355, 295] on input "text" at bounding box center [493, 299] width 331 height 12
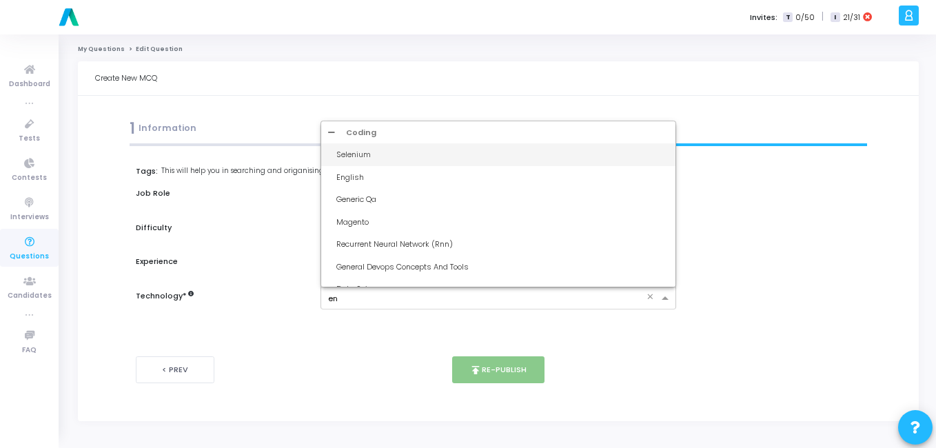
type input "eng"
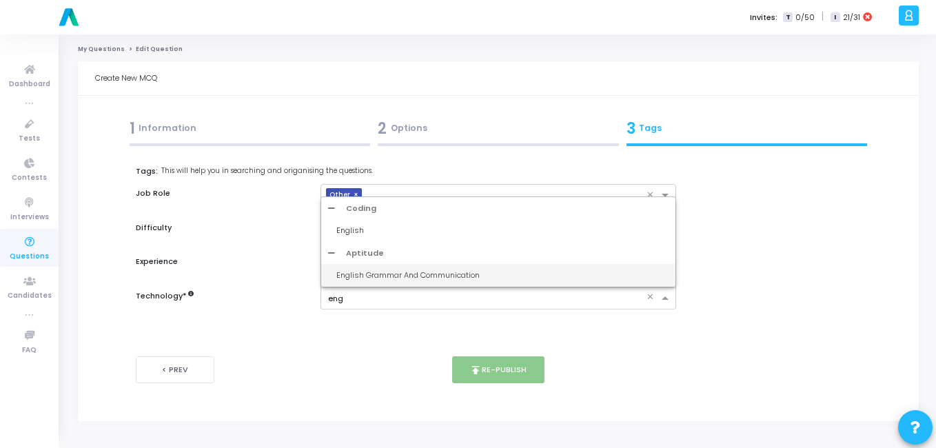
click at [367, 265] on div "English Grammar And Communication" at bounding box center [498, 275] width 355 height 23
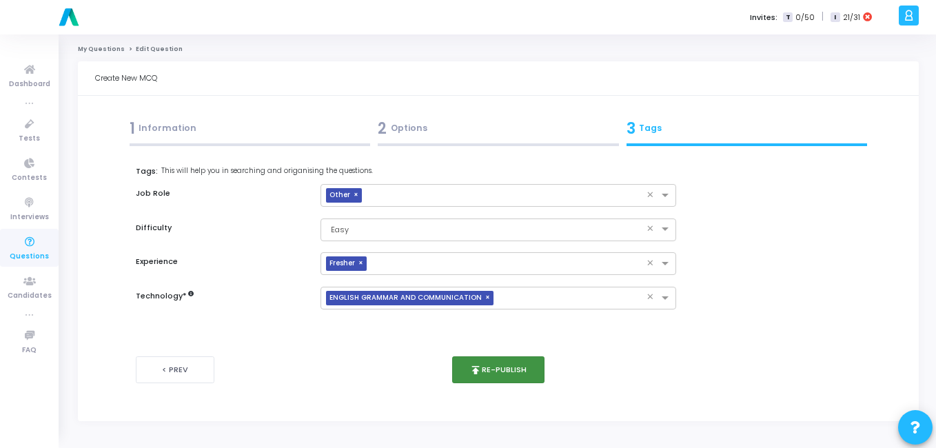
click at [495, 376] on button "publish Re-publish" at bounding box center [498, 369] width 93 height 27
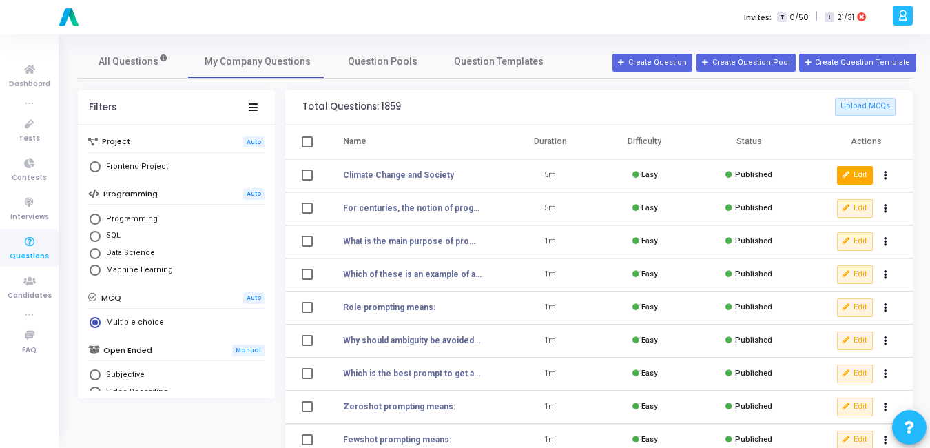
click at [850, 174] on icon at bounding box center [847, 176] width 8 height 8
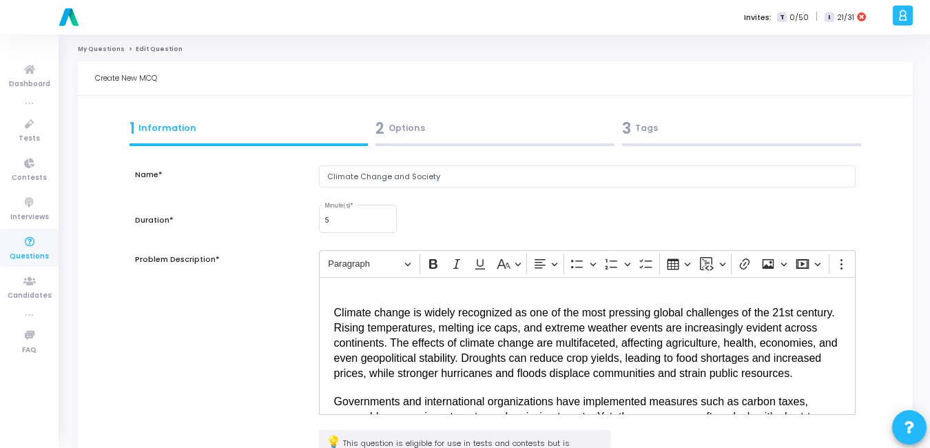
click at [416, 119] on div "2 Options" at bounding box center [495, 128] width 239 height 23
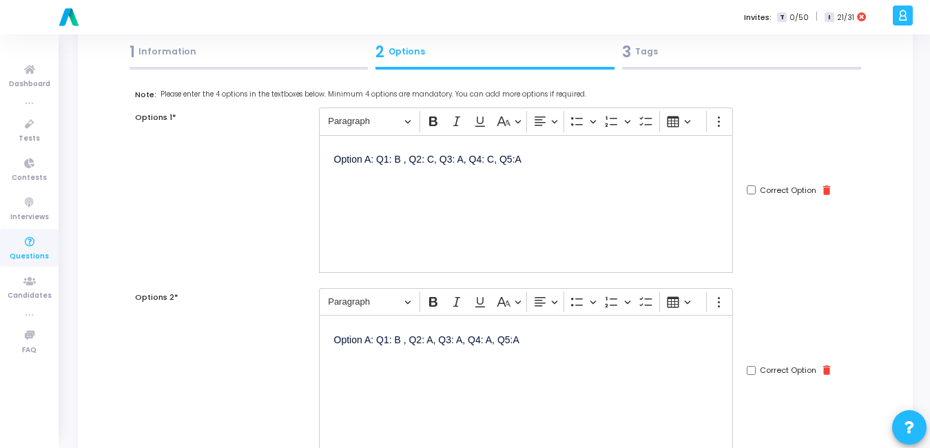
scroll to position [82, 0]
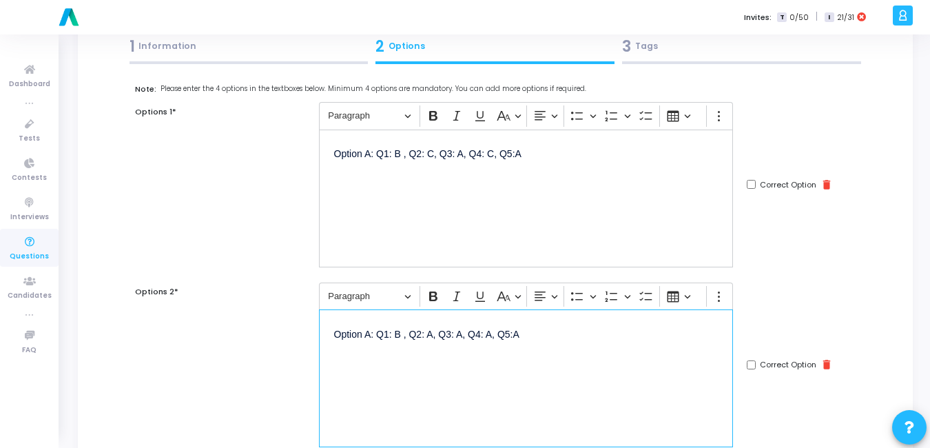
click at [368, 337] on p "Option A: Q1: B , Q2: A, Q3: A, Q4: A, Q5:A" at bounding box center [526, 341] width 385 height 33
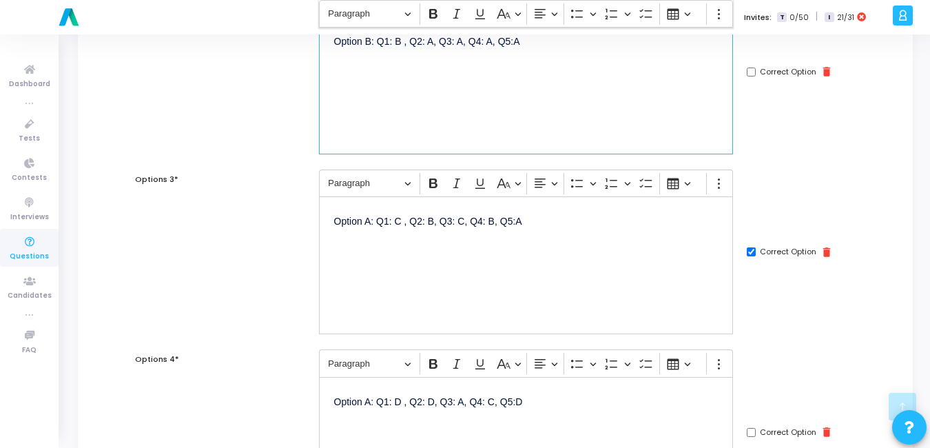
scroll to position [378, 0]
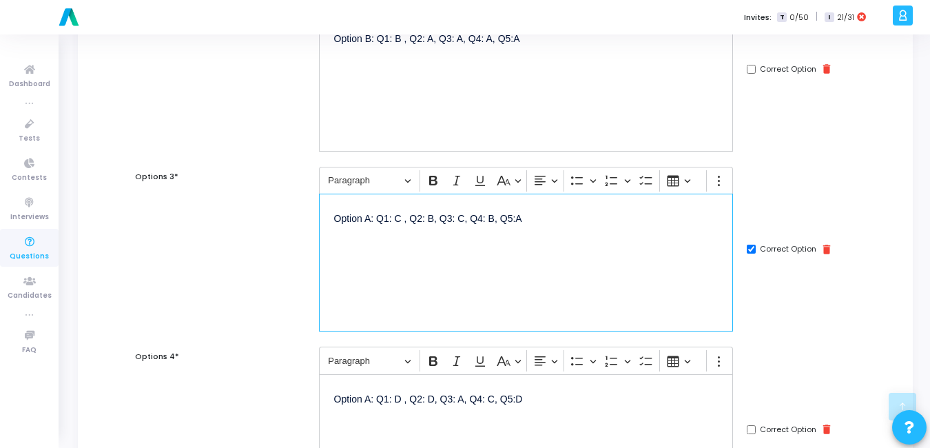
click at [367, 221] on p "Option A: Q1: C , Q2: B, Q3: C, Q4: B, Q5:A" at bounding box center [526, 225] width 385 height 33
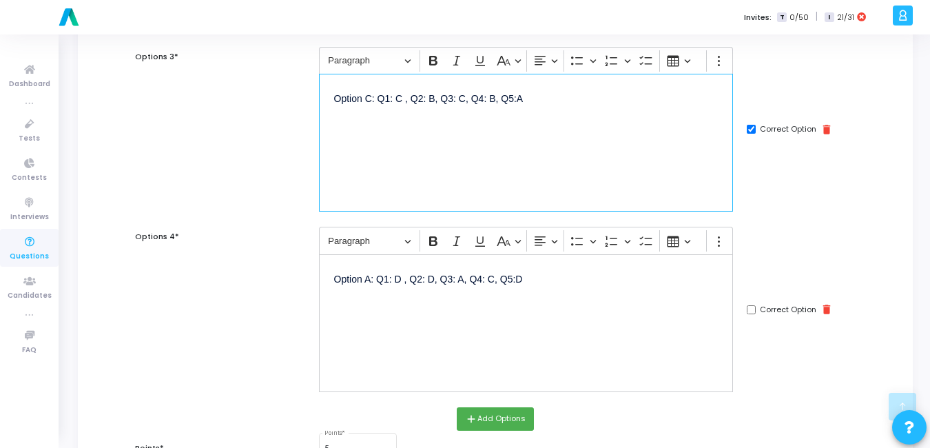
scroll to position [499, 0]
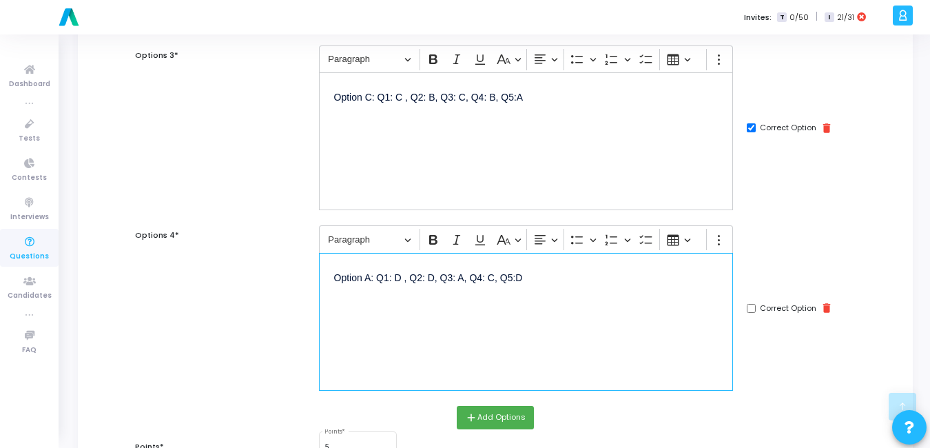
click at [371, 277] on p "Option A: Q1: D , Q2: D, Q3: A, Q4: C, Q5:D" at bounding box center [526, 284] width 385 height 33
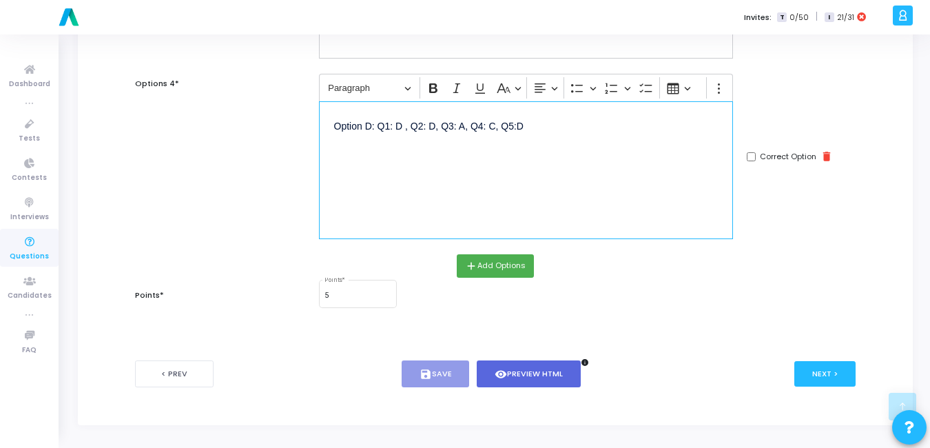
scroll to position [652, 0]
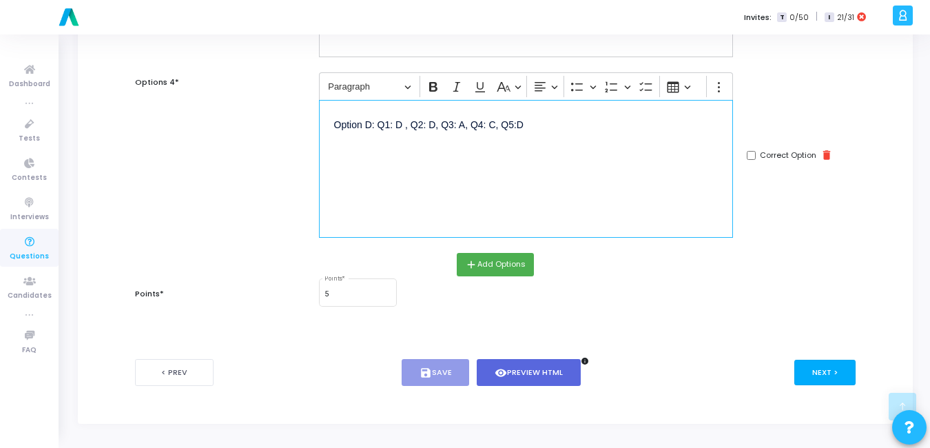
click at [826, 372] on button "Next >" at bounding box center [825, 372] width 61 height 25
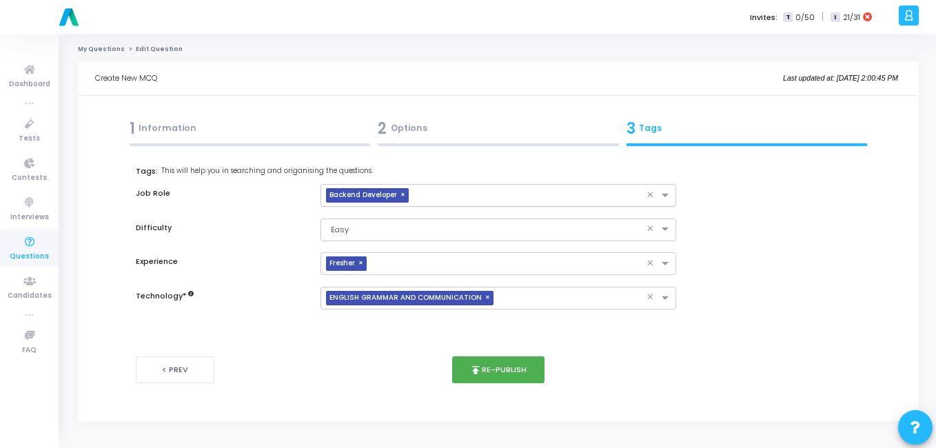
click at [403, 189] on span "×" at bounding box center [404, 195] width 8 height 14
click at [403, 189] on div at bounding box center [490, 195] width 338 height 17
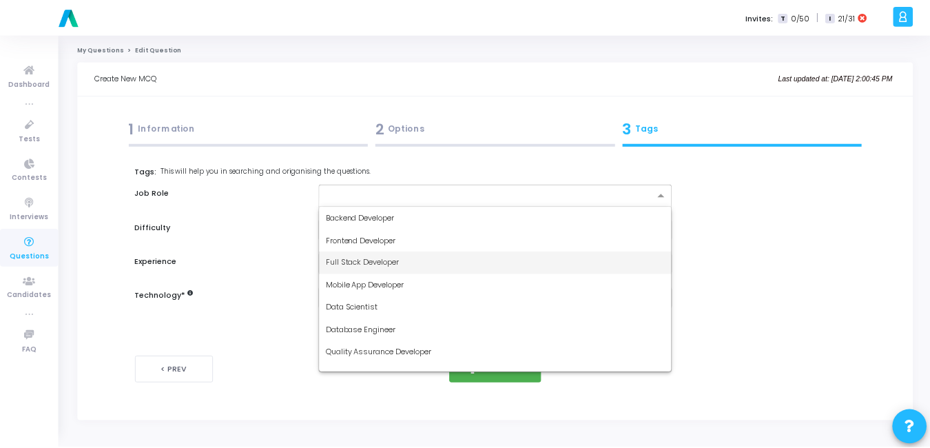
scroll to position [103, 0]
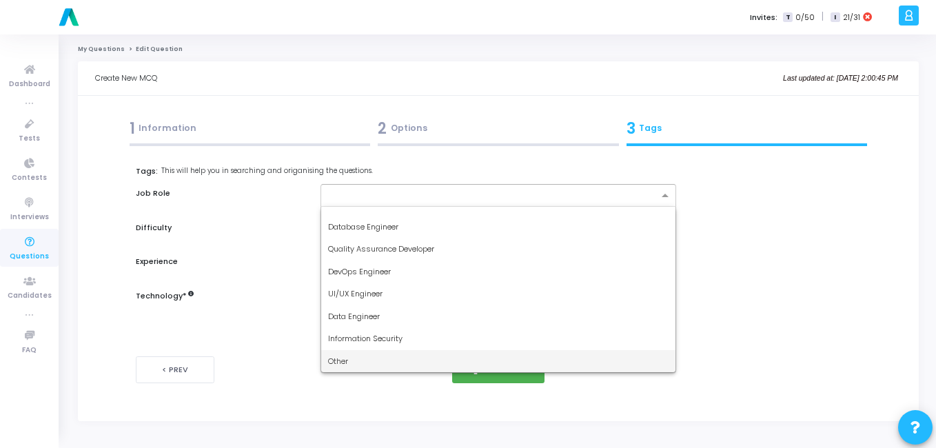
click at [339, 358] on span "Other" at bounding box center [338, 361] width 20 height 11
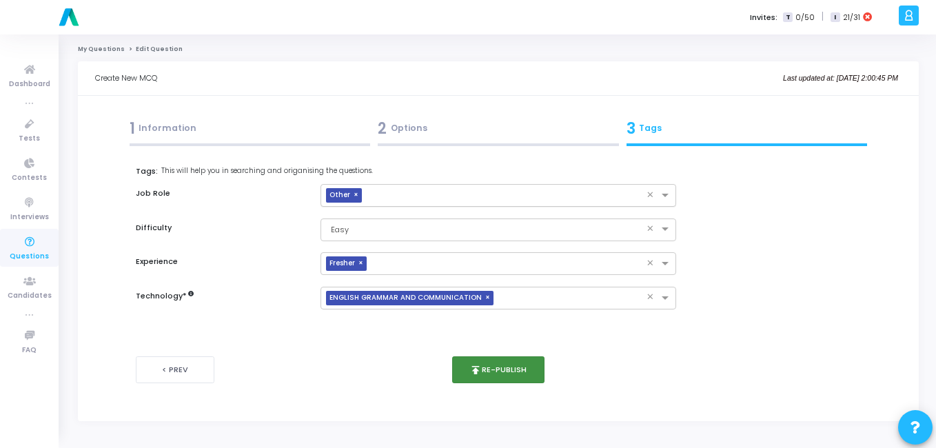
click at [524, 365] on button "publish Re-publish" at bounding box center [498, 369] width 93 height 27
